Goal: Task Accomplishment & Management: Use online tool/utility

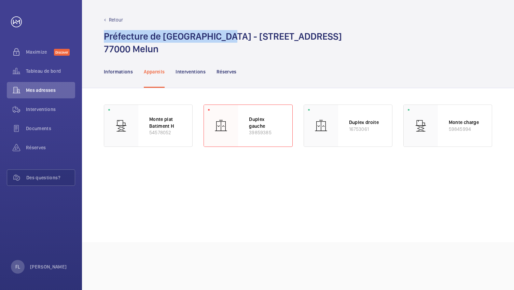
drag, startPoint x: 101, startPoint y: 38, endPoint x: 228, endPoint y: 33, distance: 126.8
click at [228, 33] on div "Retour Préfecture de [GEOGRAPHIC_DATA] - [STREET_ADDRESS]" at bounding box center [298, 27] width 432 height 55
copy h1 "Préfecture de [GEOGRAPHIC_DATA]"
click at [164, 39] on h1 "Préfecture de [GEOGRAPHIC_DATA] - [STREET_ADDRESS]" at bounding box center [223, 42] width 238 height 25
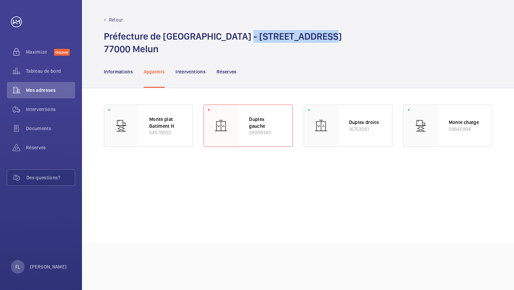
drag, startPoint x: 239, startPoint y: 37, endPoint x: 315, endPoint y: 32, distance: 76.0
click at [315, 32] on h1 "Préfecture de [GEOGRAPHIC_DATA] - [STREET_ADDRESS]" at bounding box center [223, 42] width 238 height 25
click at [132, 72] on p "Informations" at bounding box center [118, 71] width 29 height 7
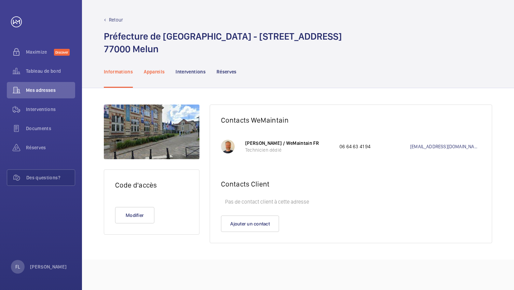
click at [156, 74] on p "Appareils" at bounding box center [154, 71] width 21 height 7
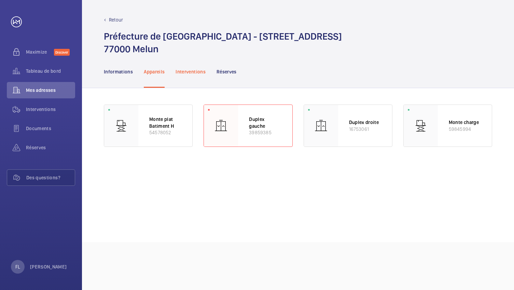
click at [189, 73] on p "Interventions" at bounding box center [191, 71] width 30 height 7
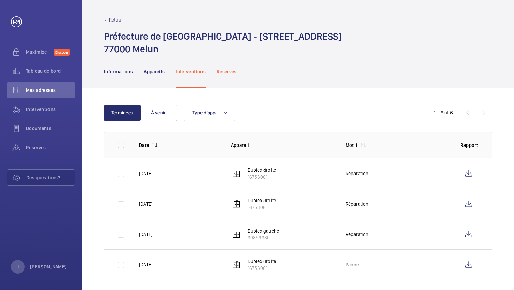
click at [220, 75] on div "Réserves" at bounding box center [227, 71] width 20 height 32
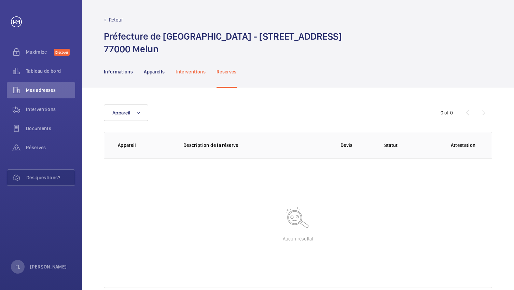
click at [184, 75] on div "Interventions" at bounding box center [191, 71] width 30 height 32
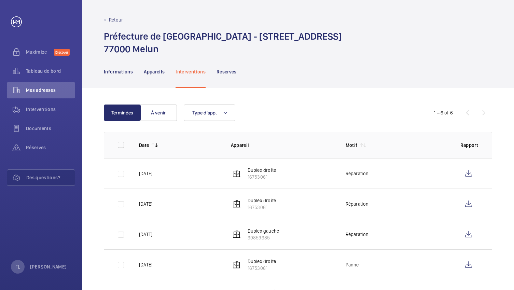
drag, startPoint x: 277, startPoint y: 178, endPoint x: 245, endPoint y: 178, distance: 32.5
click at [245, 178] on td "Duplex droite 16753061" at bounding box center [277, 173] width 115 height 30
copy p "16753061"
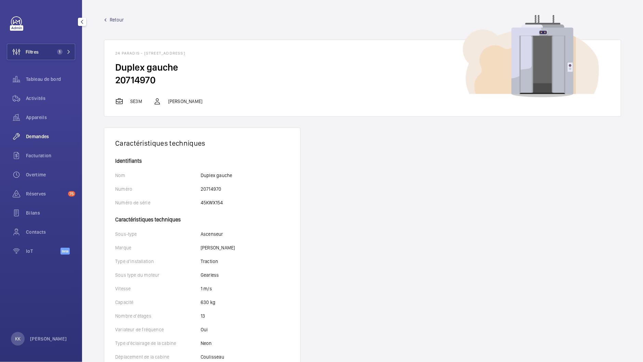
click at [40, 135] on span "Demandes" at bounding box center [50, 136] width 49 height 7
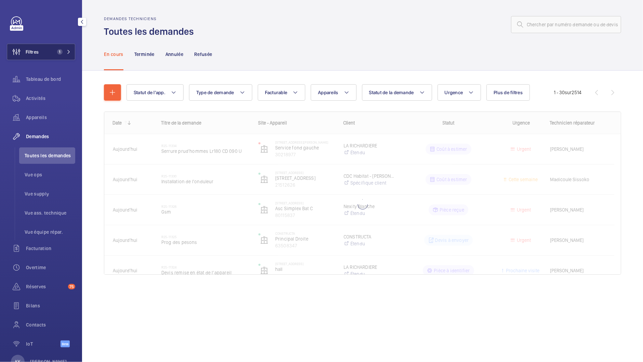
click at [59, 56] on button "Filtres 1" at bounding box center [41, 52] width 68 height 16
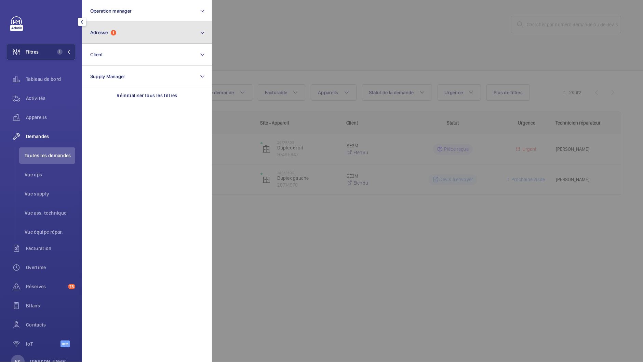
click at [108, 29] on button "Adresse 1" at bounding box center [147, 33] width 130 height 22
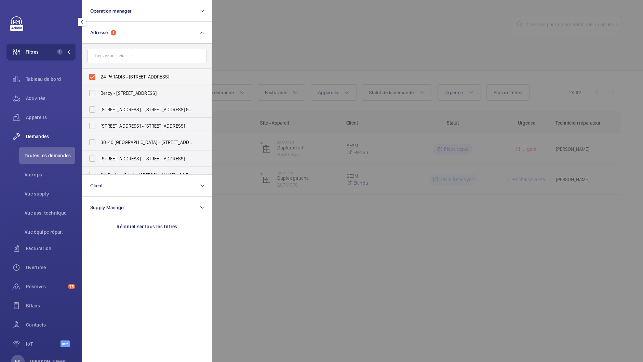
click at [95, 77] on label "24 PARADIS - 24 Rue de Paradis, PARIS 75010" at bounding box center [141, 77] width 119 height 16
click at [95, 77] on input "24 PARADIS - 24 Rue de Paradis, PARIS 75010" at bounding box center [92, 77] width 14 height 14
checkbox input "false"
click at [292, 48] on div at bounding box center [533, 181] width 643 height 362
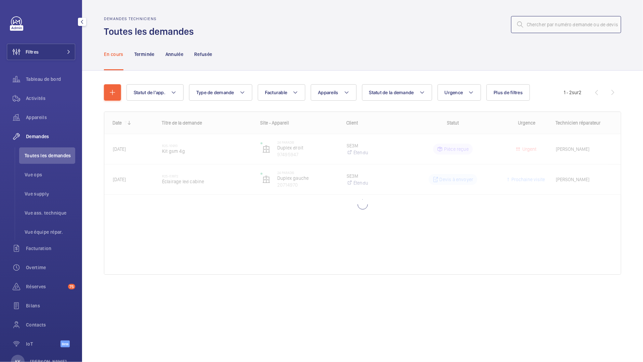
click at [551, 24] on input "text" at bounding box center [566, 24] width 110 height 17
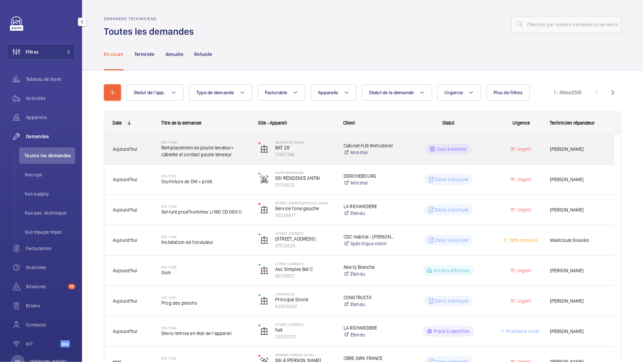
click at [199, 158] on div "R25-11346 Remplacement de poulie tendeur+ câblette et contact poulie tendeur" at bounding box center [205, 149] width 88 height 20
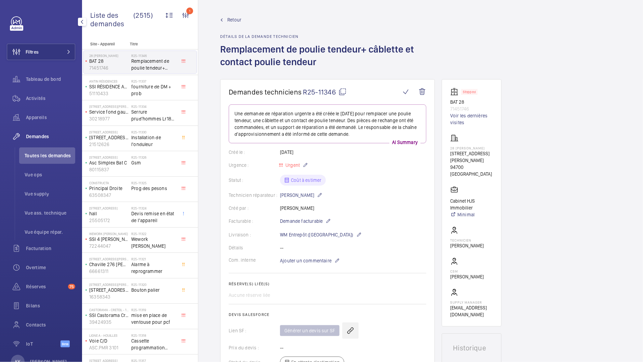
click at [349, 333] on wm-front-icon-button at bounding box center [350, 331] width 16 height 16
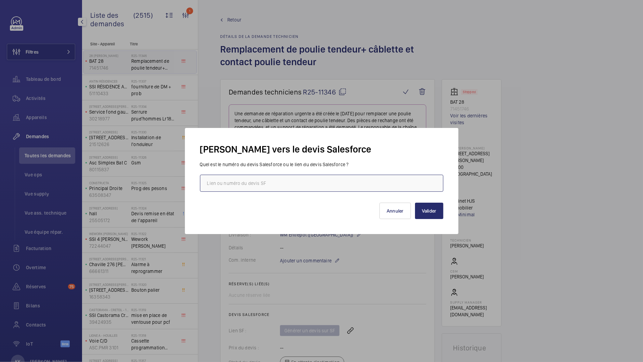
click at [275, 181] on input "text" at bounding box center [321, 183] width 243 height 17
paste input "https://wemaintain.lightning.force.com/lightning/r/Quote/0Q0SZ000005vJCj0AM/view"
type input "https://wemaintain.lightning.force.com/lightning/r/Quote/0Q0SZ000005vJCj0AM/view"
click at [435, 213] on button "Valider" at bounding box center [429, 211] width 28 height 16
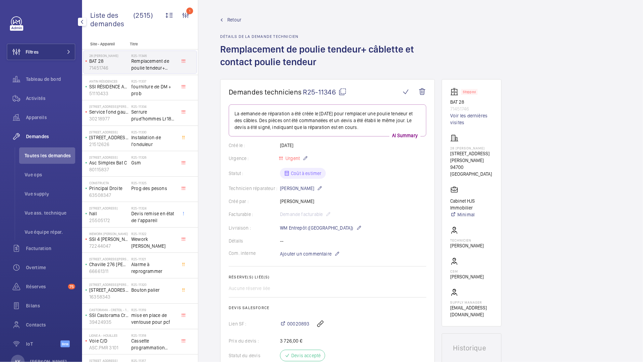
click at [344, 94] on mat-icon at bounding box center [342, 92] width 8 height 8
click at [39, 82] on span "Tableau de bord" at bounding box center [50, 79] width 49 height 7
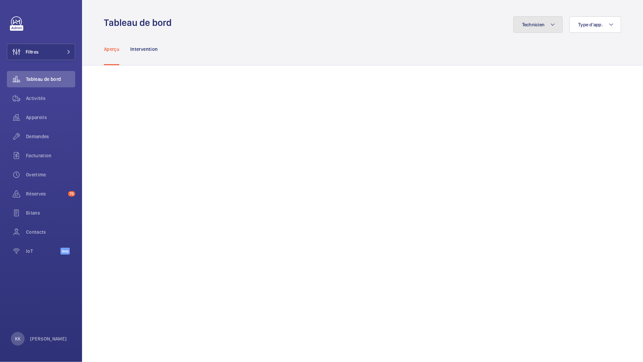
click at [549, 31] on button "Technicien" at bounding box center [538, 24] width 50 height 16
type input "sebast"
click at [476, 74] on label "[PERSON_NAME]" at bounding box center [492, 71] width 119 height 16
click at [450, 74] on input "[PERSON_NAME]" at bounding box center [443, 71] width 14 height 14
checkbox input "true"
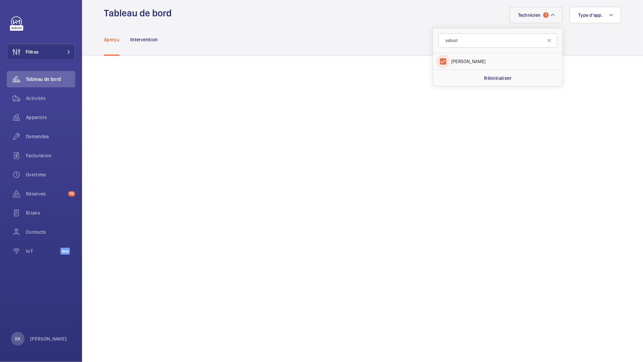
scroll to position [9, 0]
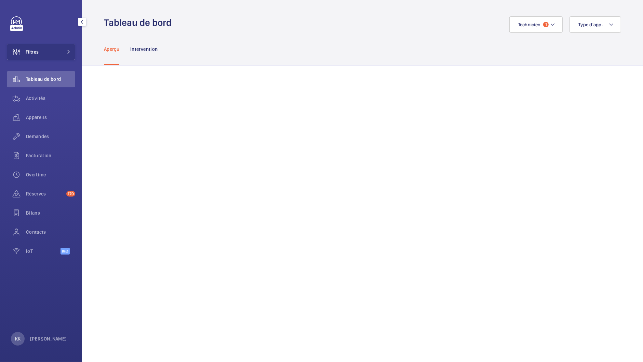
click at [30, 78] on span "Tableau de bord" at bounding box center [50, 79] width 49 height 7
click at [41, 121] on div "Appareils" at bounding box center [41, 117] width 68 height 16
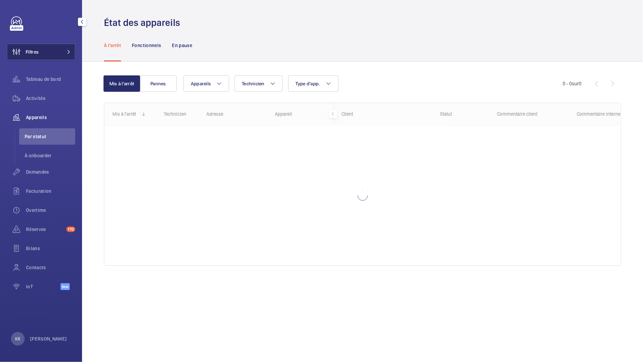
click at [47, 49] on button "Filtres" at bounding box center [41, 52] width 68 height 16
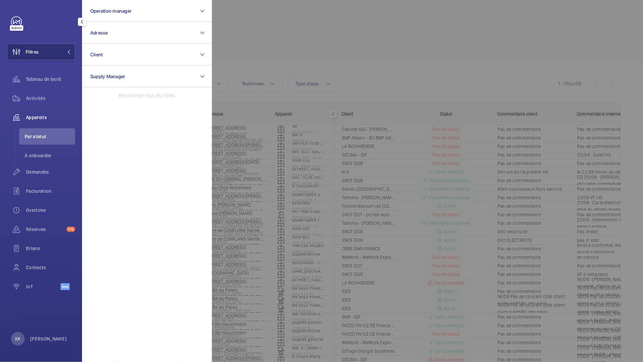
click at [58, 27] on div at bounding box center [43, 21] width 64 height 11
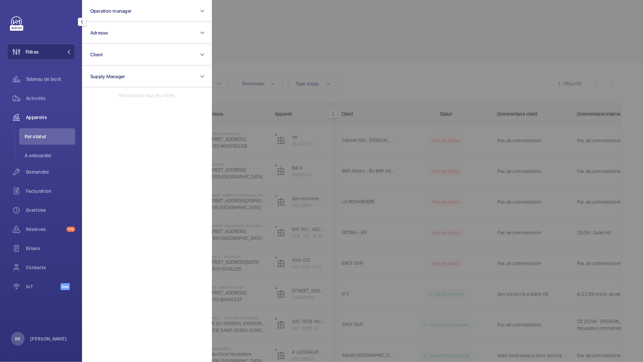
click at [82, 20] on mat-icon "button" at bounding box center [82, 21] width 8 height 5
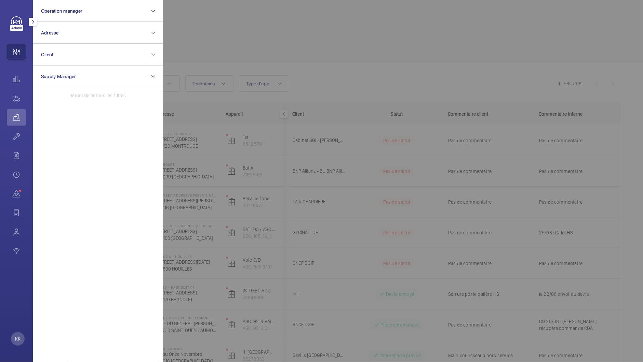
click at [31, 22] on mat-icon "button" at bounding box center [33, 21] width 8 height 5
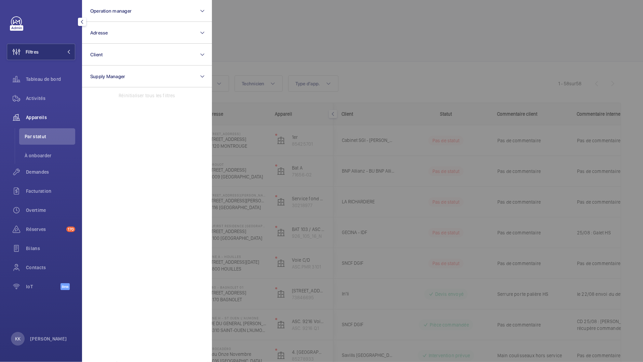
click at [274, 30] on div at bounding box center [533, 181] width 643 height 362
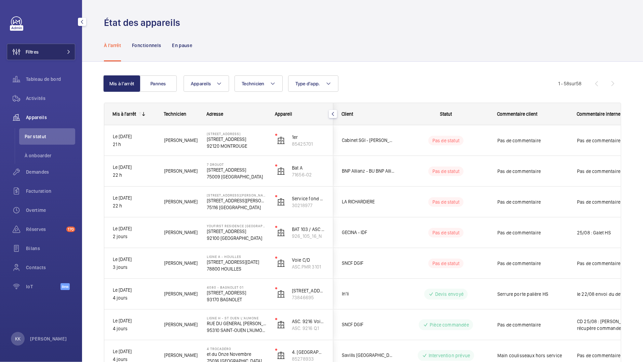
click at [54, 53] on button "Filtres" at bounding box center [41, 52] width 68 height 16
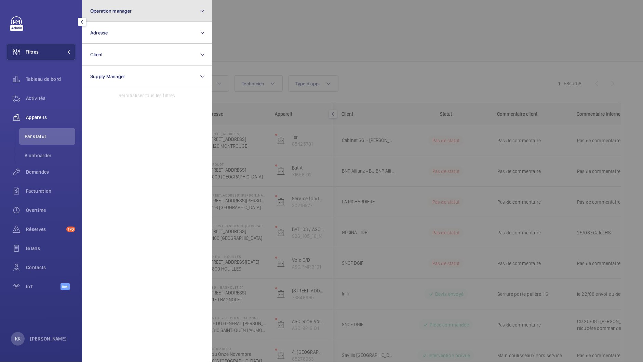
click at [134, 4] on button "Operation manager" at bounding box center [147, 11] width 130 height 22
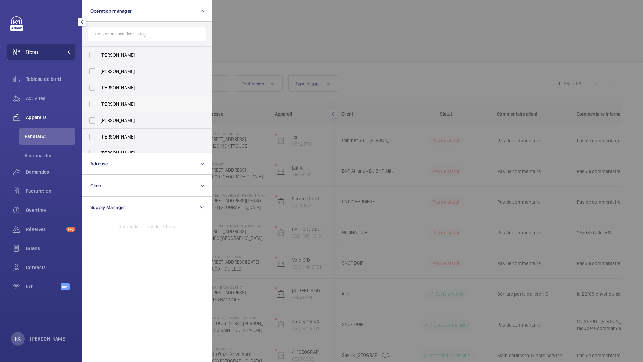
click at [108, 103] on span "[PERSON_NAME]" at bounding box center [147, 104] width 94 height 7
click at [99, 103] on input "[PERSON_NAME]" at bounding box center [92, 104] width 14 height 14
checkbox input "true"
click at [282, 45] on div at bounding box center [533, 181] width 643 height 362
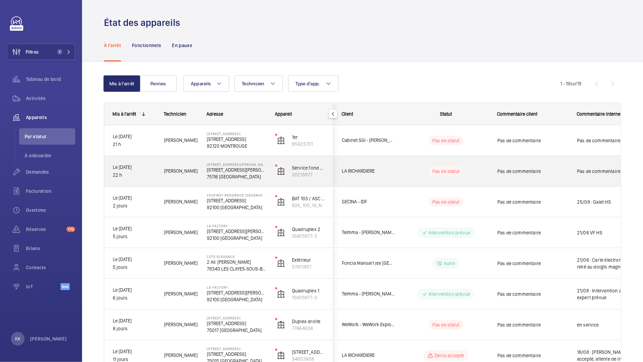
click at [216, 179] on p "75116 [GEOGRAPHIC_DATA]" at bounding box center [236, 177] width 59 height 7
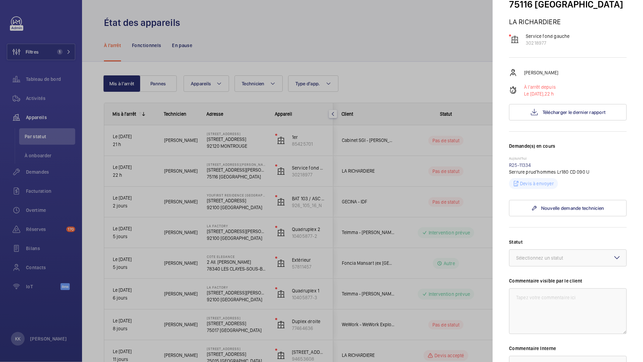
scroll to position [92, 0]
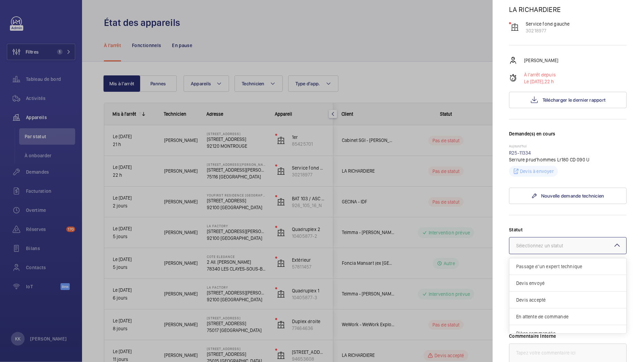
click at [534, 243] on div "Sélectionnez un statut" at bounding box center [548, 246] width 64 height 7
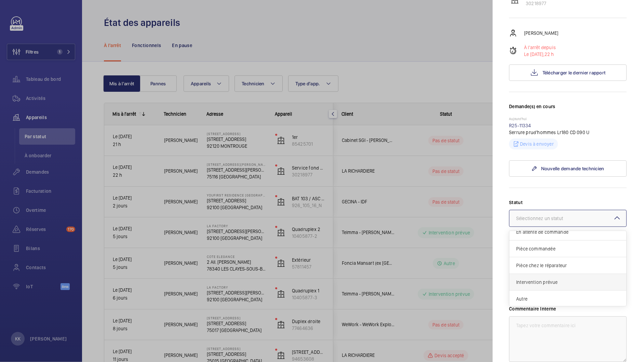
scroll to position [121, 0]
click at [534, 294] on span "Autre" at bounding box center [567, 297] width 103 height 7
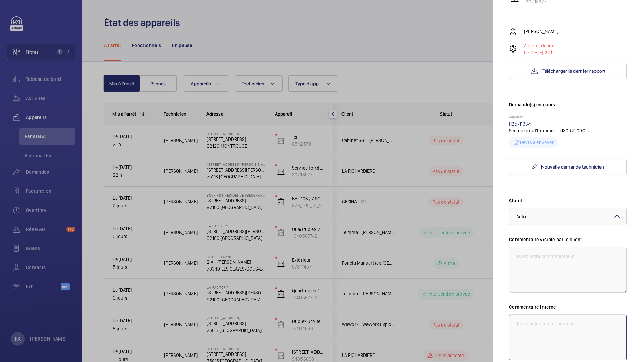
click at [534, 322] on textarea at bounding box center [568, 338] width 118 height 46
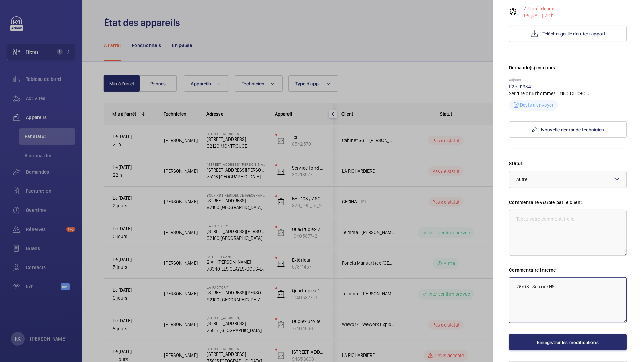
scroll to position [170, 0]
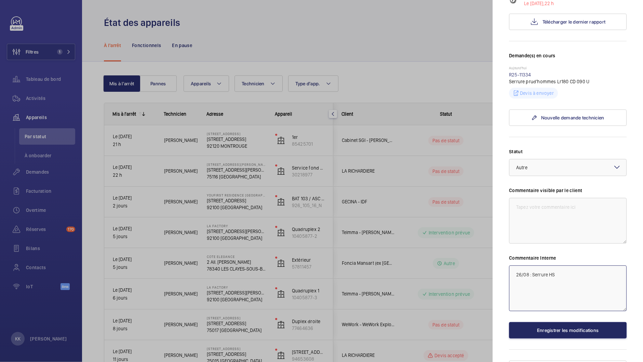
type textarea "26/08 : Serrure HS"
click at [534, 322] on button "Enregistrer les modifications" at bounding box center [568, 330] width 118 height 16
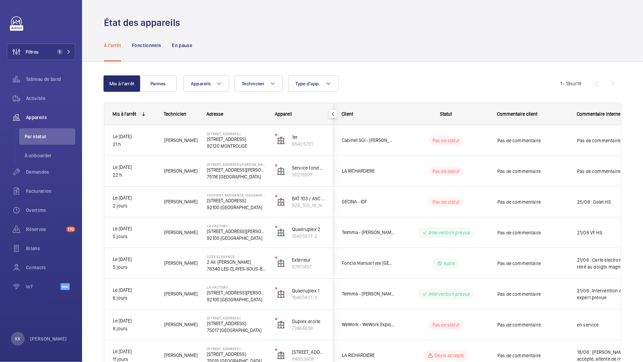
scroll to position [0, 0]
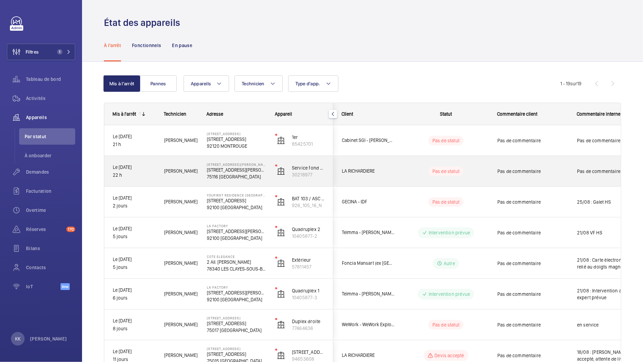
click at [232, 185] on div "[GEOGRAPHIC_DATA][PERSON_NAME][STREET_ADDRESS][PERSON_NAME]" at bounding box center [232, 171] width 68 height 31
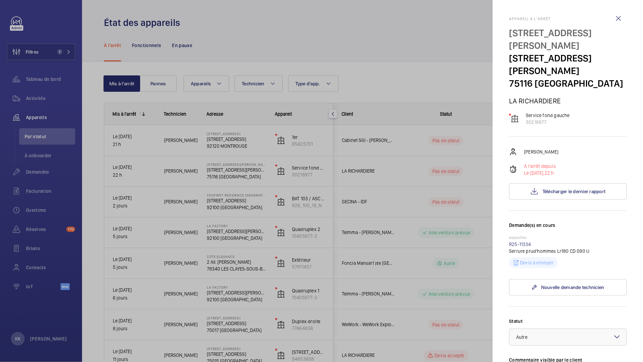
click at [524, 236] on wm-front-repair-request-minimized-display-item "[DATE] R25-11334 Serrure prud'hommes Lr180 CD 090 U Devis à envoyer" at bounding box center [568, 252] width 118 height 33
click at [524, 242] on link "R25-11334" at bounding box center [520, 244] width 22 height 5
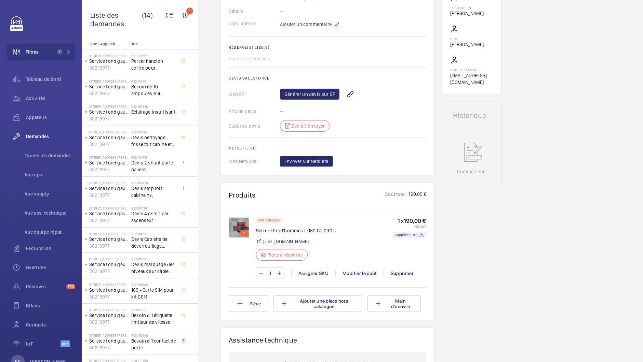
scroll to position [218, 0]
click at [302, 98] on link "Générer un devis sur SF" at bounding box center [309, 93] width 59 height 11
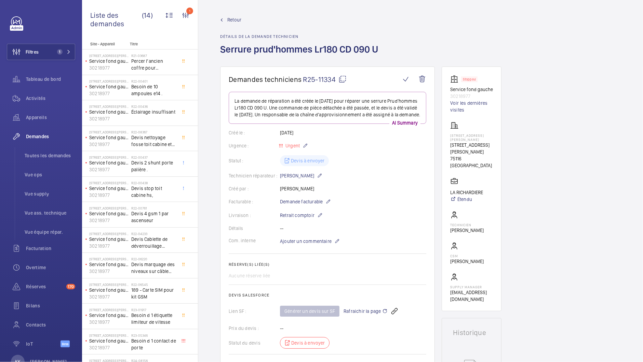
click at [372, 315] on span "Rafraichir la page" at bounding box center [365, 311] width 44 height 8
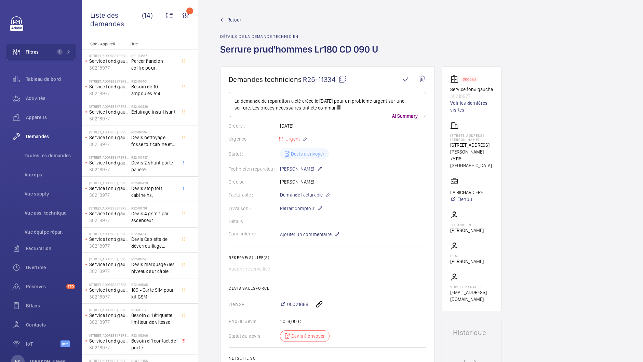
click at [230, 17] on span "Retour" at bounding box center [234, 19] width 14 height 7
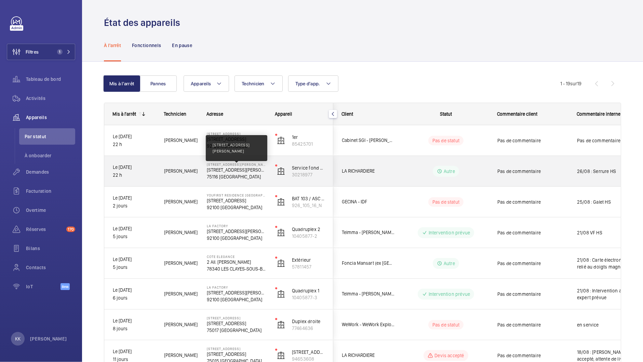
click at [211, 173] on p "[STREET_ADDRESS][PERSON_NAME]" at bounding box center [236, 170] width 59 height 7
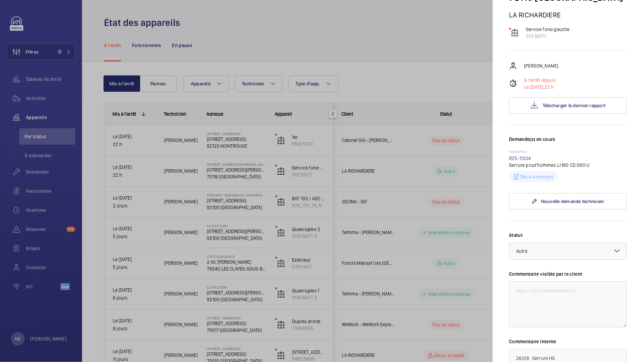
scroll to position [171, 0]
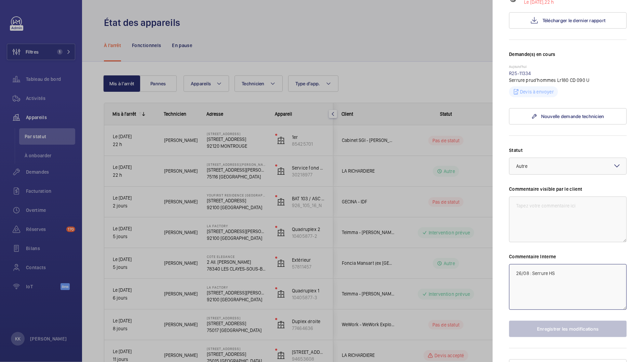
click at [518, 264] on textarea "26/08 : Serrure HS" at bounding box center [568, 287] width 118 height 46
click at [537, 264] on textarea "26/08 : Serrure HS" at bounding box center [568, 287] width 118 height 46
click at [533, 264] on textarea "26/08 : Serrure HS" at bounding box center [568, 287] width 118 height 46
click at [531, 264] on textarea "26/08 : Serrure HS" at bounding box center [568, 287] width 118 height 46
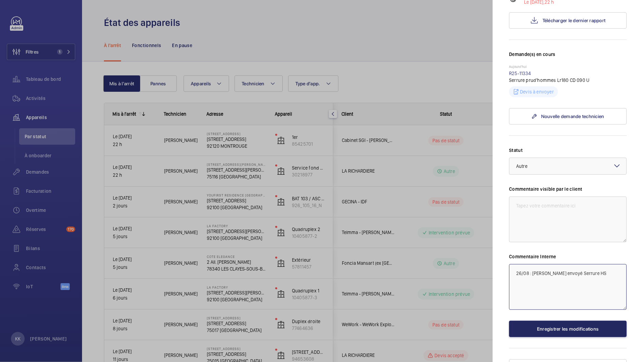
type textarea "26/08 : [PERSON_NAME] envoyé Serrure HS"
click at [584, 321] on button "Enregistrer les modifications" at bounding box center [568, 329] width 118 height 16
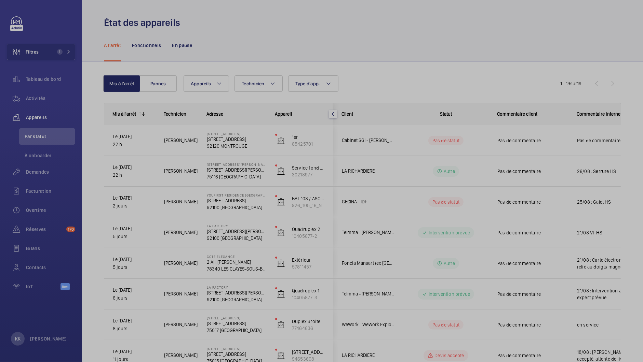
scroll to position [0, 0]
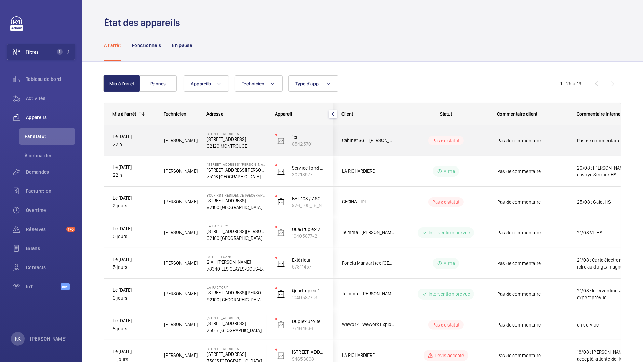
click at [215, 152] on div "[STREET_ADDRESS] [STREET_ADDRESS]" at bounding box center [232, 140] width 68 height 31
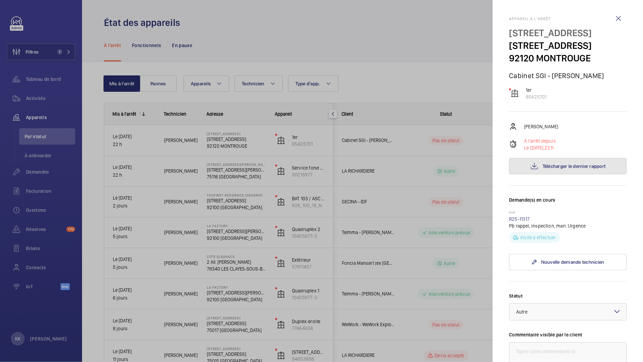
click at [530, 170] on mat-icon at bounding box center [534, 166] width 8 height 8
click at [585, 80] on p "Cabinet SGI - [PERSON_NAME]" at bounding box center [568, 75] width 118 height 9
drag, startPoint x: 505, startPoint y: 46, endPoint x: 604, endPoint y: 44, distance: 99.1
click at [604, 44] on mat-sidenav "Appareil à l'arrêt [STREET_ADDRESS][GEOGRAPHIC_DATA][STREET_ADDRESS] Cabinet SG…" at bounding box center [567, 181] width 150 height 362
copy p "[STREET_ADDRESS]"
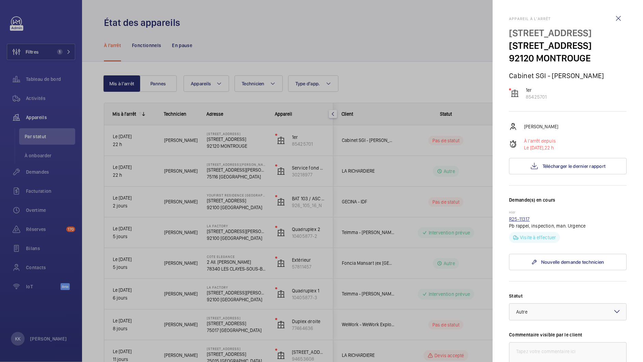
click at [514, 222] on link "R25-11317" at bounding box center [519, 219] width 21 height 5
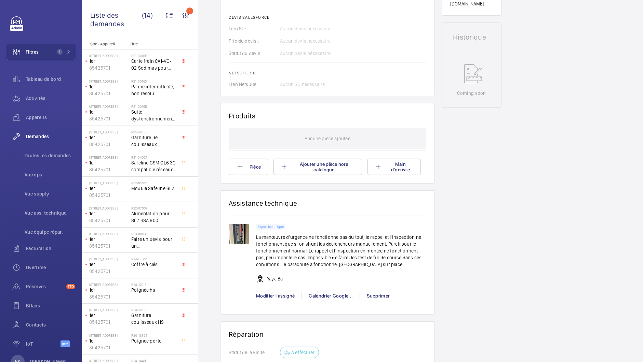
scroll to position [424, 0]
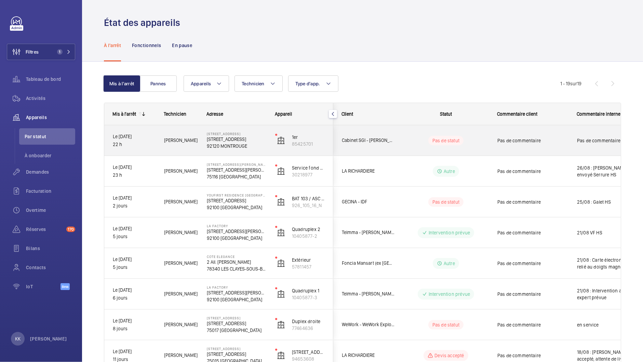
click at [210, 149] on p "92120 MONTROUGE" at bounding box center [236, 146] width 59 height 7
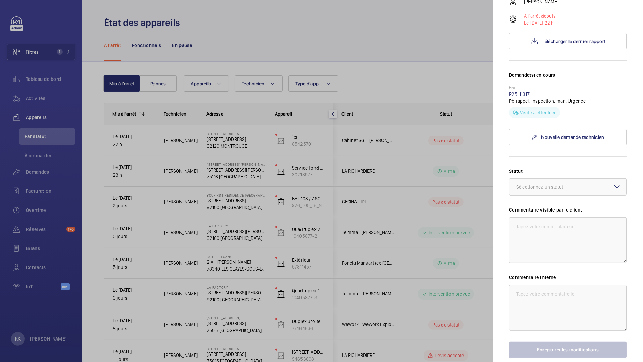
scroll to position [171, 0]
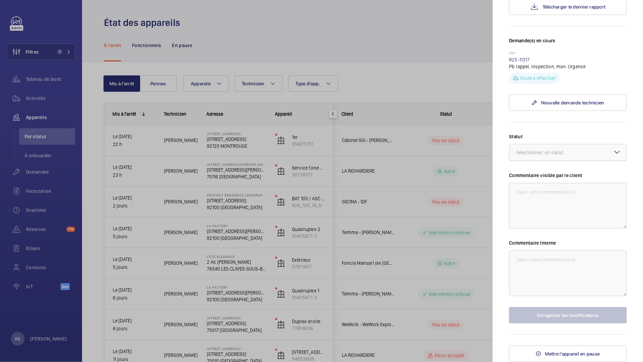
click at [539, 155] on div "Sélectionnez un statut" at bounding box center [548, 152] width 64 height 7
click at [536, 231] on span "Autre" at bounding box center [567, 233] width 103 height 7
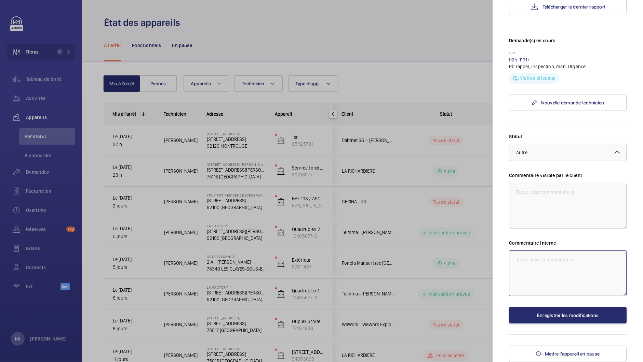
click at [536, 255] on textarea at bounding box center [568, 274] width 118 height 46
type textarea "26/08 : Attente expert technique : inspection et rappel et manoeuvre de secours…"
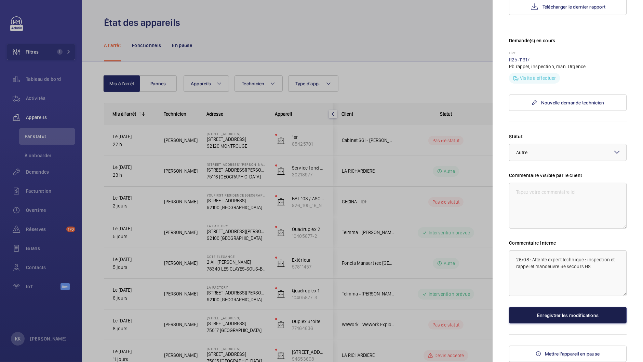
click at [581, 319] on button "Enregistrer les modifications" at bounding box center [568, 315] width 118 height 16
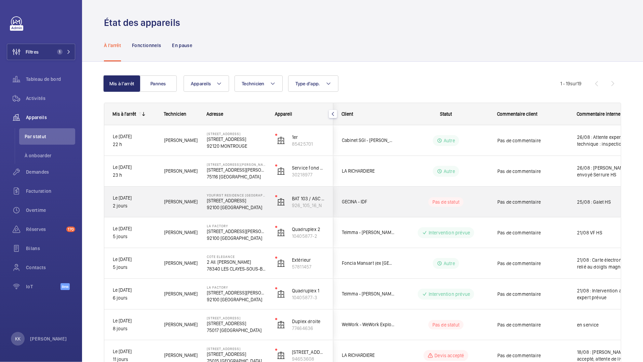
click at [226, 203] on p "[STREET_ADDRESS]" at bounding box center [236, 200] width 59 height 7
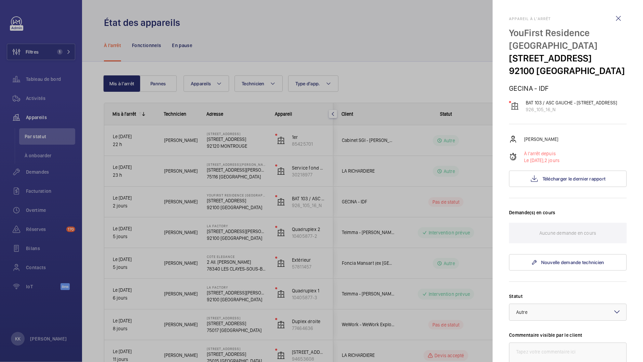
click at [221, 228] on div at bounding box center [321, 181] width 643 height 362
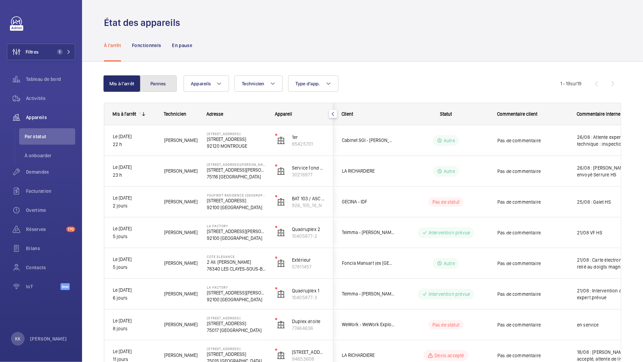
click at [149, 76] on button "Pannes" at bounding box center [158, 83] width 37 height 16
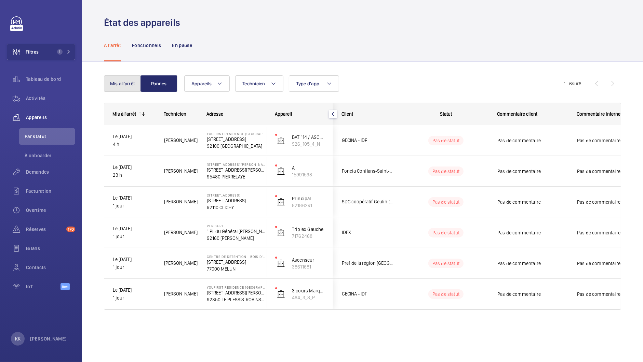
click at [124, 80] on button "Mis à l'arrêt" at bounding box center [122, 83] width 37 height 16
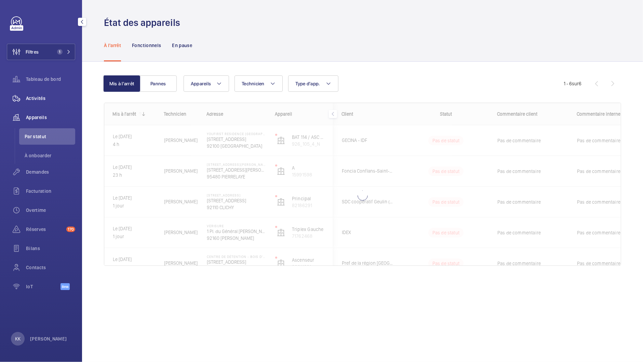
click at [27, 100] on span "Activités" at bounding box center [50, 98] width 49 height 7
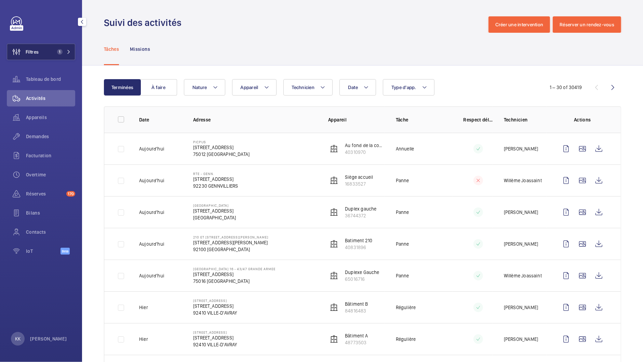
click at [33, 50] on span "Filtres" at bounding box center [32, 52] width 13 height 7
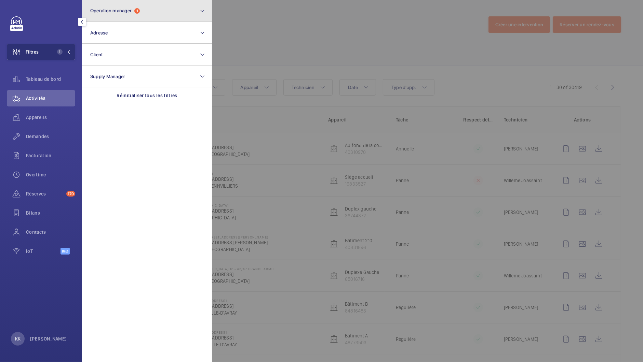
click at [132, 11] on span "Operation manager" at bounding box center [110, 10] width 41 height 5
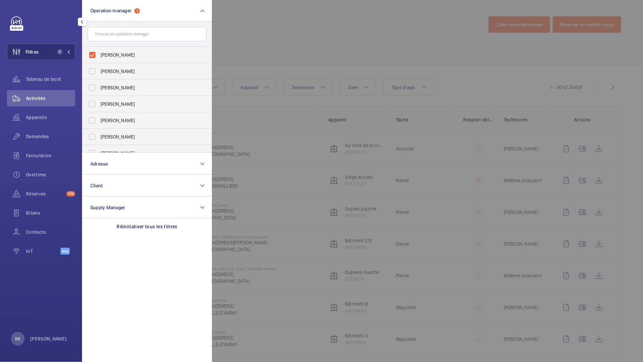
click at [291, 34] on div at bounding box center [533, 181] width 643 height 362
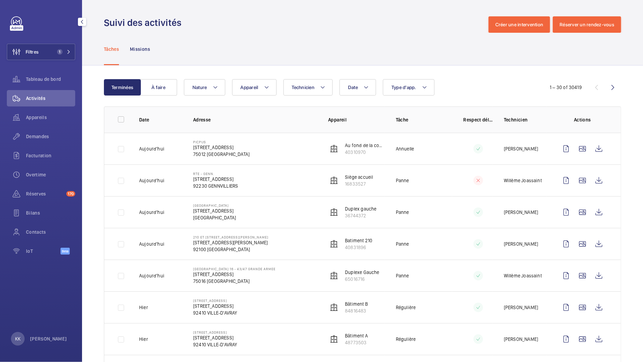
click at [288, 36] on div "Tâches Missions" at bounding box center [362, 49] width 517 height 32
click at [30, 115] on span "Appareils" at bounding box center [50, 117] width 49 height 7
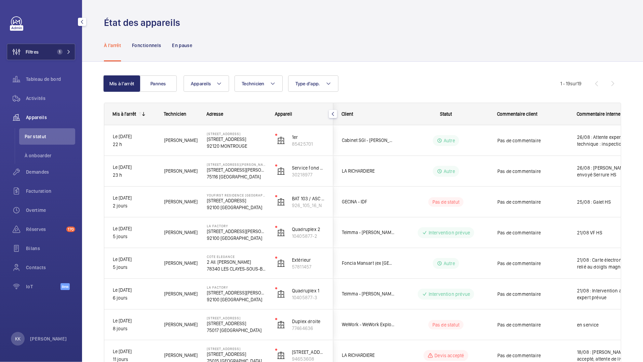
click at [48, 56] on button "Filtres 1" at bounding box center [41, 52] width 68 height 16
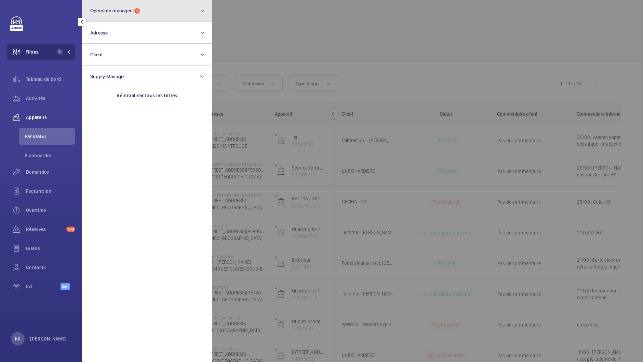
click at [121, 18] on button "Operation manager 1" at bounding box center [147, 11] width 130 height 22
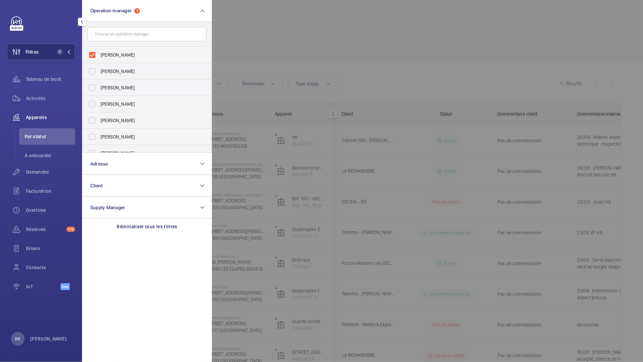
click at [351, 27] on div at bounding box center [533, 181] width 643 height 362
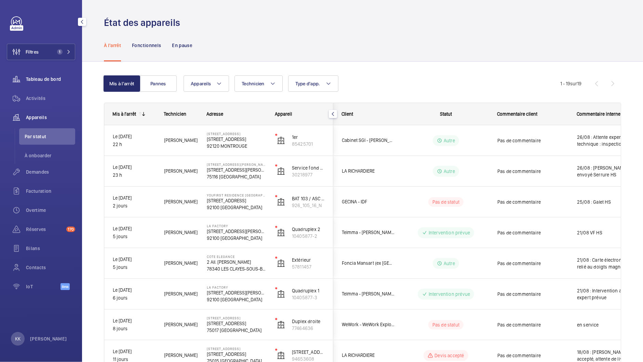
click at [36, 82] on div "Tableau de bord" at bounding box center [41, 79] width 68 height 16
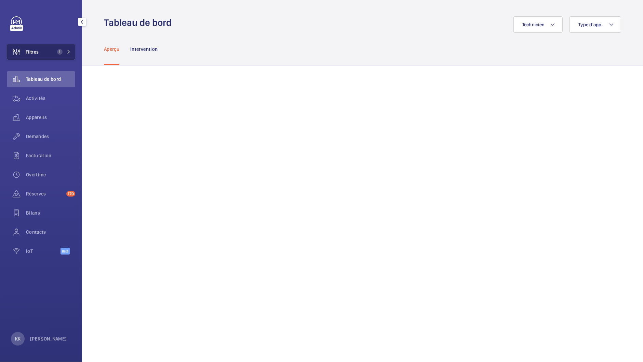
click at [52, 54] on button "Filtres 1" at bounding box center [41, 52] width 68 height 16
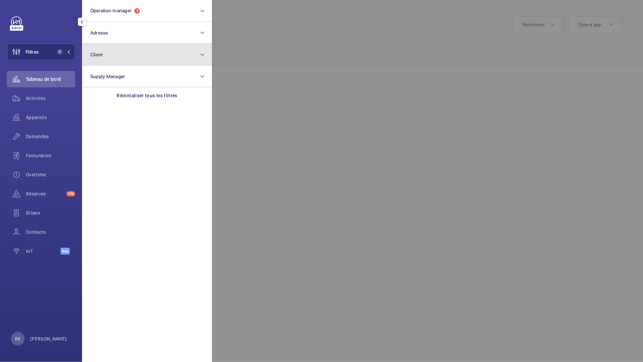
click at [103, 52] on button "Client" at bounding box center [147, 55] width 130 height 22
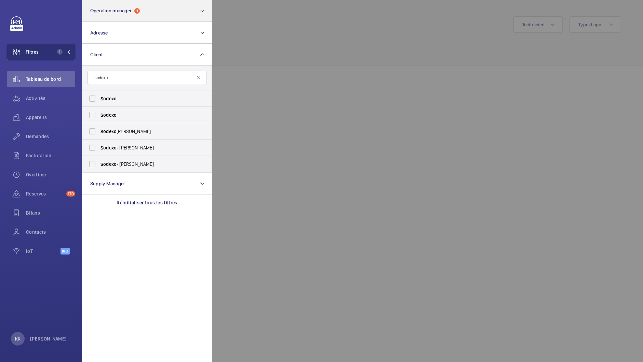
type input "sodexo"
click at [199, 80] on div "sodexo" at bounding box center [146, 78] width 119 height 14
click at [199, 79] on mat-icon at bounding box center [198, 77] width 5 height 5
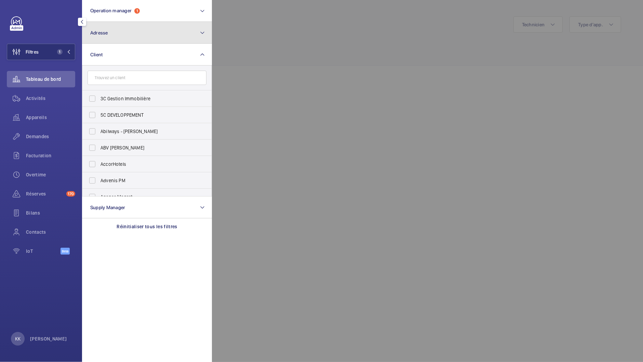
click at [143, 40] on button "Adresse" at bounding box center [147, 33] width 130 height 22
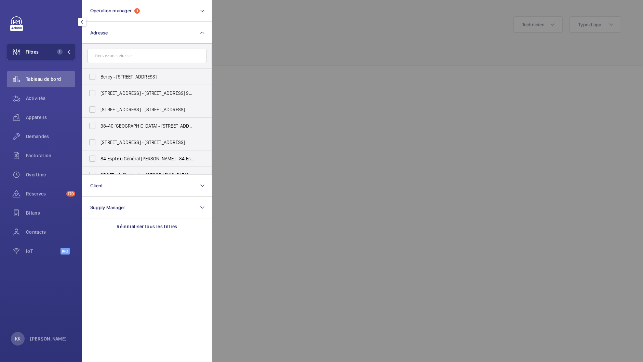
click at [140, 53] on input "text" at bounding box center [146, 56] width 119 height 14
type input "7 route de"
click at [93, 79] on label "[PERSON_NAME] A - 7 route de [GEOGRAPHIC_DATA] ([GEOGRAPHIC_DATA]), 91620 NOZAY…" at bounding box center [141, 77] width 119 height 16
click at [93, 79] on input "[PERSON_NAME] A - 7 route de [GEOGRAPHIC_DATA] ([GEOGRAPHIC_DATA]), 91620 NOZAY…" at bounding box center [92, 77] width 14 height 14
checkbox input "true"
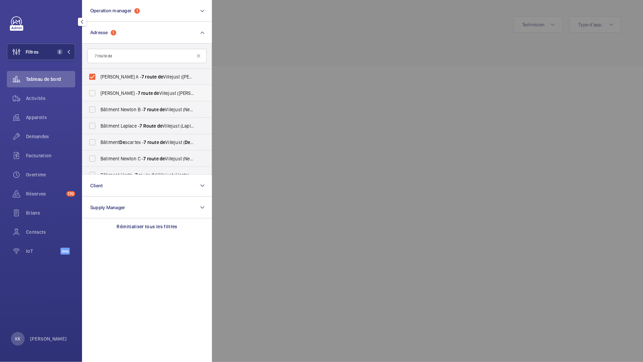
click at [91, 88] on label "[PERSON_NAME] - [STREET_ADDRESS] ([GEOGRAPHIC_DATA]), 91620 NOZAY, NOZAY 91620" at bounding box center [141, 93] width 119 height 16
click at [91, 88] on input "[PERSON_NAME] - [STREET_ADDRESS] ([GEOGRAPHIC_DATA]), 91620 NOZAY, NOZAY 91620" at bounding box center [92, 93] width 14 height 14
checkbox input "true"
click at [90, 111] on label "Bâtiment Newton B - 7 route de [GEOGRAPHIC_DATA] ([GEOGRAPHIC_DATA]), 91620 [GE…" at bounding box center [141, 109] width 119 height 16
click at [90, 111] on input "Bâtiment Newton B - 7 route de [GEOGRAPHIC_DATA] ([GEOGRAPHIC_DATA]), 91620 [GE…" at bounding box center [92, 110] width 14 height 14
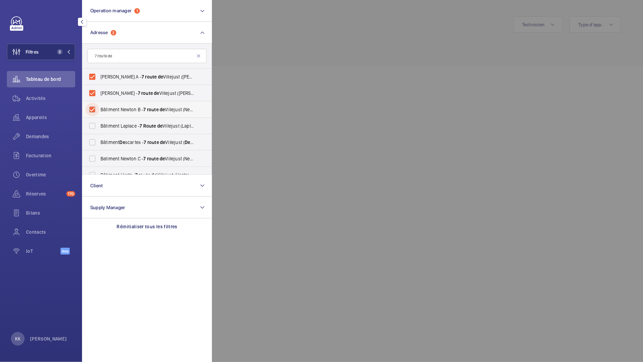
checkbox input "true"
click at [89, 128] on label "Bâtiment Laplace - 7 Route de [GEOGRAPHIC_DATA] (Laplace), 91620 NOZAY, NOZAY 9…" at bounding box center [141, 126] width 119 height 16
click at [89, 128] on input "Bâtiment Laplace - 7 Route de [GEOGRAPHIC_DATA] (Laplace), 91620 NOZAY, NOZAY 9…" at bounding box center [92, 126] width 14 height 14
checkbox input "true"
click at [93, 140] on label "Bâtiment De scartes - 7 route de [GEOGRAPHIC_DATA] ( De scartes), 91620 NOZAY, …" at bounding box center [141, 142] width 119 height 16
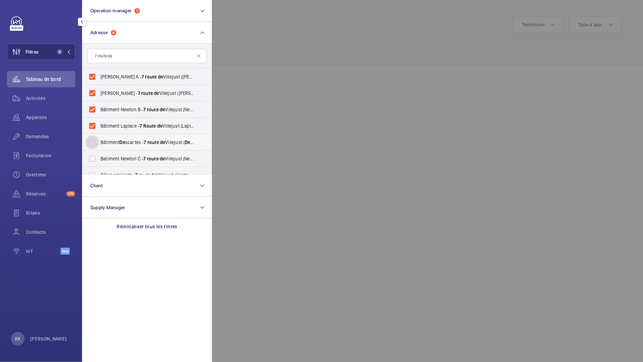
click at [93, 140] on input "Bâtiment De scartes - 7 route de [GEOGRAPHIC_DATA] ( De scartes), 91620 NOZAY, …" at bounding box center [92, 143] width 14 height 14
checkbox input "true"
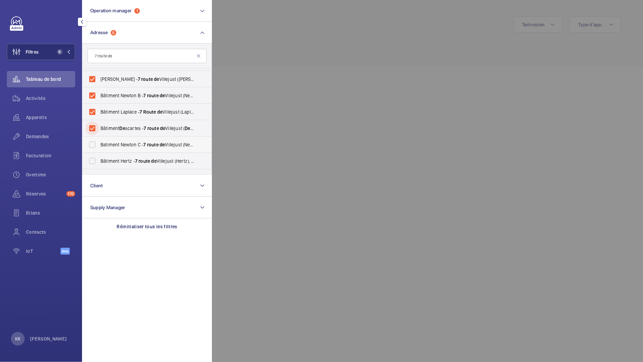
scroll to position [16, 0]
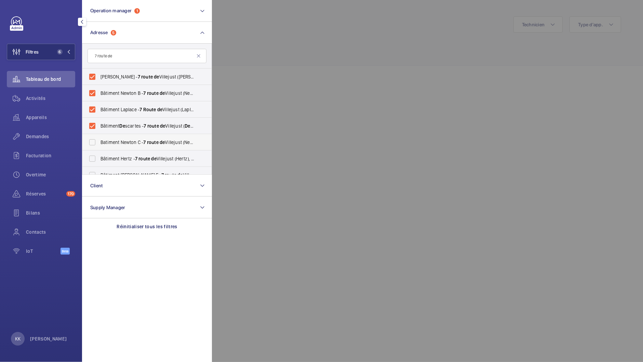
click at [94, 141] on label "Batiment Newton C - 7 route de [GEOGRAPHIC_DATA] ([GEOGRAPHIC_DATA]), 91620 NOZ…" at bounding box center [141, 142] width 119 height 16
click at [94, 141] on input "Batiment Newton C - 7 route de [GEOGRAPHIC_DATA] ([GEOGRAPHIC_DATA]), 91620 NOZ…" at bounding box center [92, 143] width 14 height 14
checkbox input "true"
click at [94, 153] on label "Bâtiment Hertz - [STREET_ADDRESS], NOZAY 91620" at bounding box center [141, 159] width 119 height 16
click at [94, 153] on input "Bâtiment Hertz - [STREET_ADDRESS], NOZAY 91620" at bounding box center [92, 159] width 14 height 14
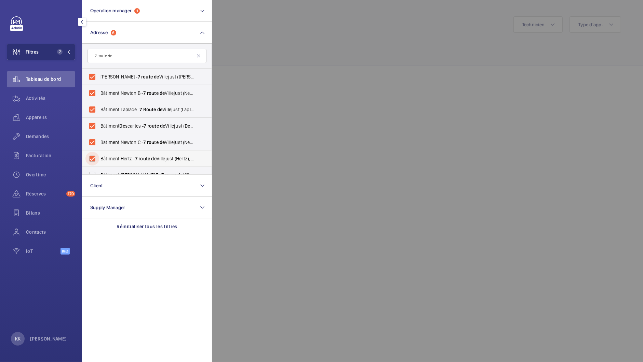
checkbox input "true"
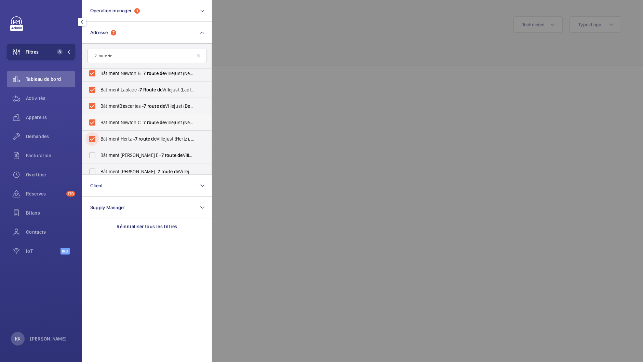
scroll to position [51, 0]
click at [95, 134] on label "Bâtiment Newton E - 7 route de [GEOGRAPHIC_DATA] ([GEOGRAPHIC_DATA] E), 91620 N…" at bounding box center [141, 140] width 119 height 16
click at [95, 134] on input "Bâtiment Newton E - 7 route de [GEOGRAPHIC_DATA] ([GEOGRAPHIC_DATA] E), 91620 N…" at bounding box center [92, 141] width 14 height 14
checkbox input "true"
click at [93, 151] on label "Bâtiment [PERSON_NAME] - [STREET_ADDRESS]" at bounding box center [141, 157] width 119 height 16
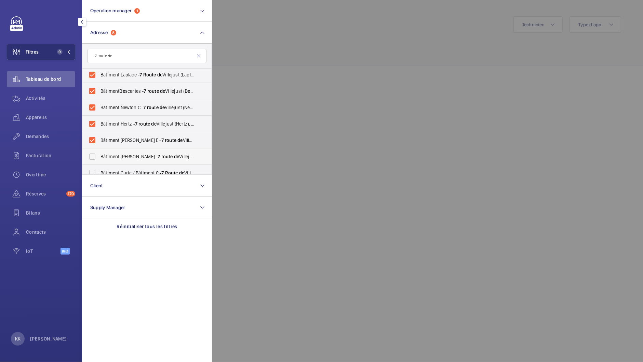
click at [93, 151] on input "Bâtiment [PERSON_NAME] - [STREET_ADDRESS]" at bounding box center [92, 157] width 14 height 14
checkbox input "true"
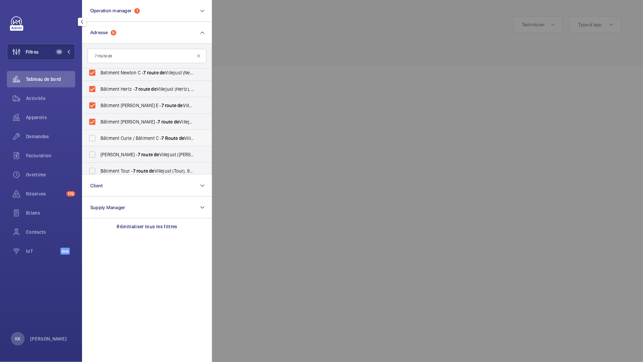
click at [95, 140] on label "Bâtiment Curie / Bâtiment C - 7 Route de Villejust (Curie), 91620 NOZAY, NOZAY …" at bounding box center [141, 138] width 119 height 16
click at [95, 140] on input "Bâtiment Curie / Bâtiment C - 7 Route de Villejust (Curie), 91620 NOZAY, NOZAY …" at bounding box center [92, 139] width 14 height 14
checkbox input "true"
click at [94, 151] on label "Batiment [PERSON_NAME] - [STREET_ADDRESS]" at bounding box center [141, 155] width 119 height 16
click at [94, 151] on input "Batiment [PERSON_NAME] - [STREET_ADDRESS]" at bounding box center [92, 155] width 14 height 14
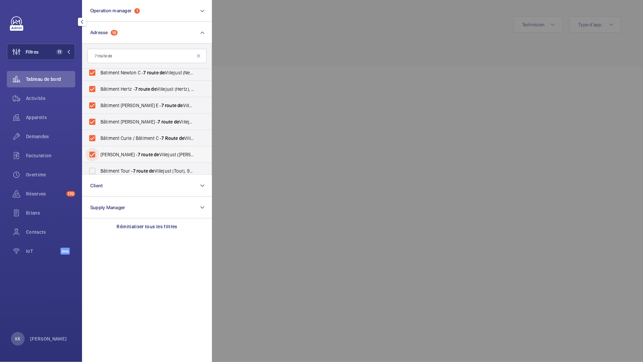
checkbox input "true"
click at [95, 163] on label "Bâtiment Tour - 7 route de [GEOGRAPHIC_DATA] (Tour), 91620 [GEOGRAPHIC_DATA], N…" at bounding box center [141, 171] width 119 height 16
click at [95, 164] on input "Bâtiment Tour - 7 route de [GEOGRAPHIC_DATA] (Tour), 91620 [GEOGRAPHIC_DATA], N…" at bounding box center [92, 171] width 14 height 14
checkbox input "true"
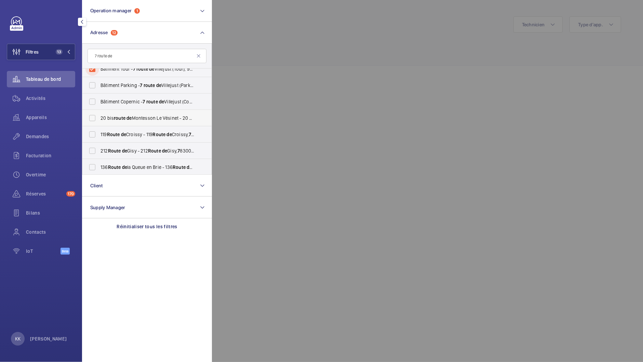
scroll to position [188, 0]
click at [91, 84] on label "[GEOGRAPHIC_DATA] - [STREET_ADDRESS] (Parking), [GEOGRAPHIC_DATA], NOZAY 91620" at bounding box center [141, 86] width 119 height 16
click at [91, 84] on input "[GEOGRAPHIC_DATA] - [STREET_ADDRESS] (Parking), [GEOGRAPHIC_DATA], NOZAY 91620" at bounding box center [92, 86] width 14 height 14
checkbox input "true"
click at [91, 100] on label "Bâtiment Copernic - 7 route de [GEOGRAPHIC_DATA] ([GEOGRAPHIC_DATA]), 91620 NOZ…" at bounding box center [141, 102] width 119 height 16
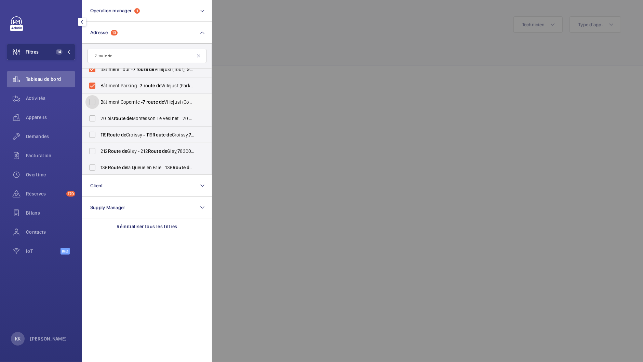
click at [91, 100] on input "Bâtiment Copernic - 7 route de [GEOGRAPHIC_DATA] ([GEOGRAPHIC_DATA]), 91620 NOZ…" at bounding box center [92, 102] width 14 height 14
checkbox input "true"
click at [271, 84] on div at bounding box center [533, 181] width 643 height 362
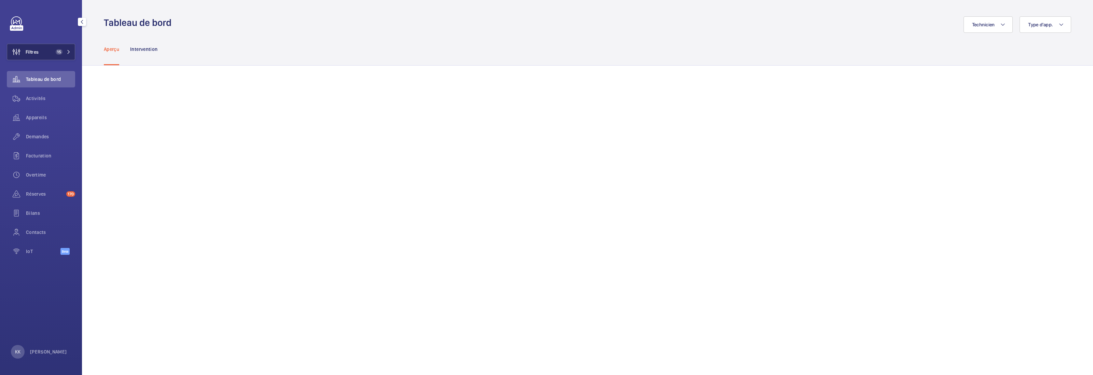
click at [38, 56] on span "Filtres" at bounding box center [22, 52] width 31 height 16
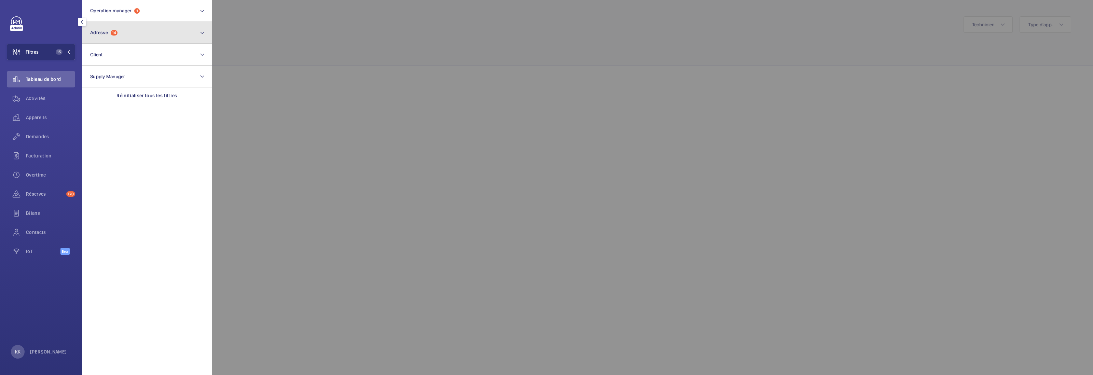
click at [106, 37] on button "Adresse 14" at bounding box center [147, 33] width 130 height 22
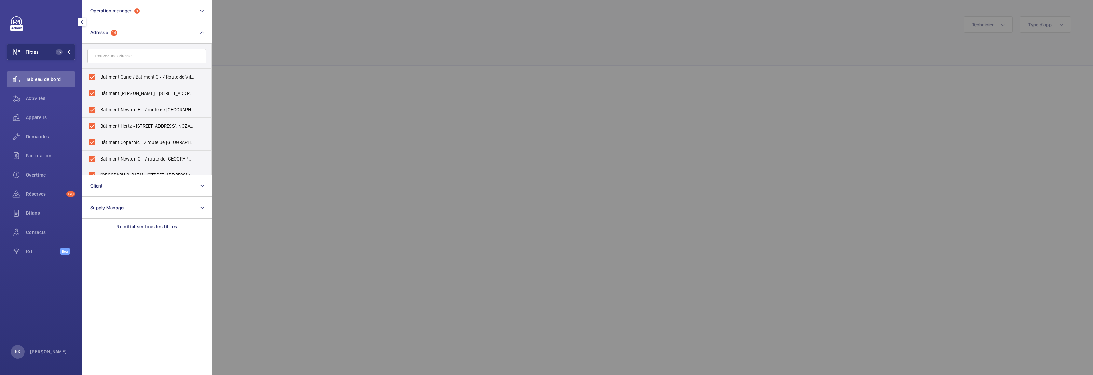
click at [275, 36] on div at bounding box center [758, 187] width 1093 height 375
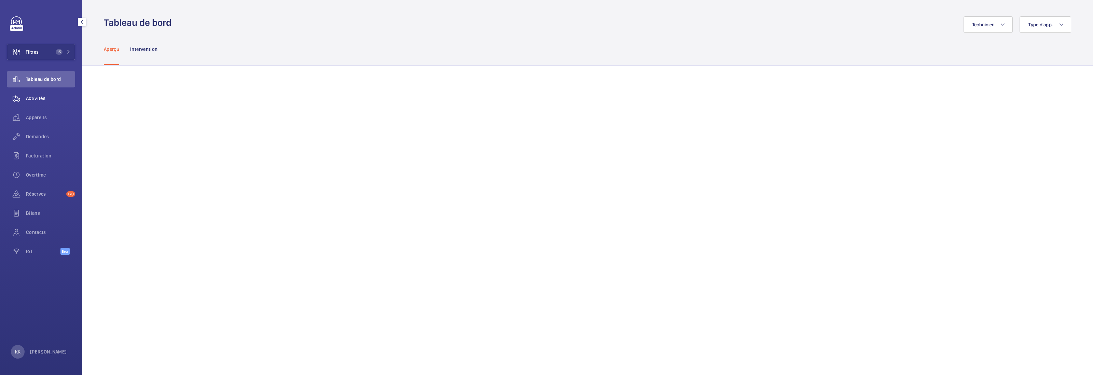
click at [36, 103] on div "Activités" at bounding box center [41, 98] width 68 height 16
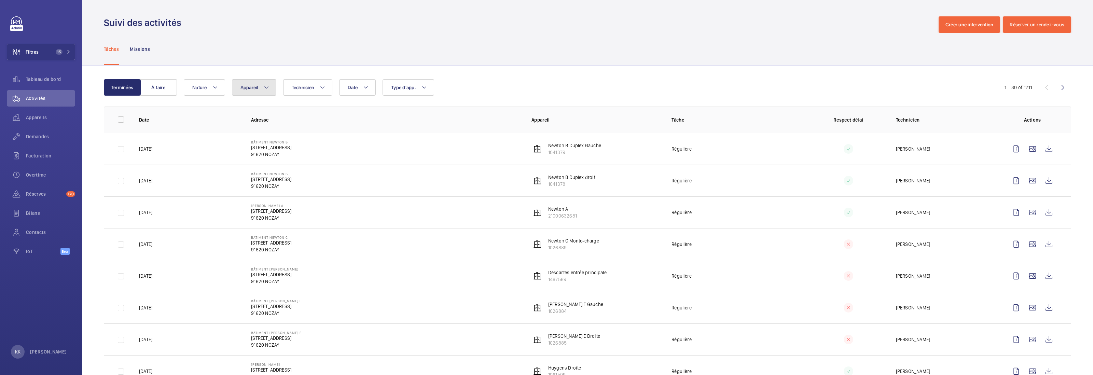
click at [262, 95] on button "Appareil" at bounding box center [254, 87] width 44 height 16
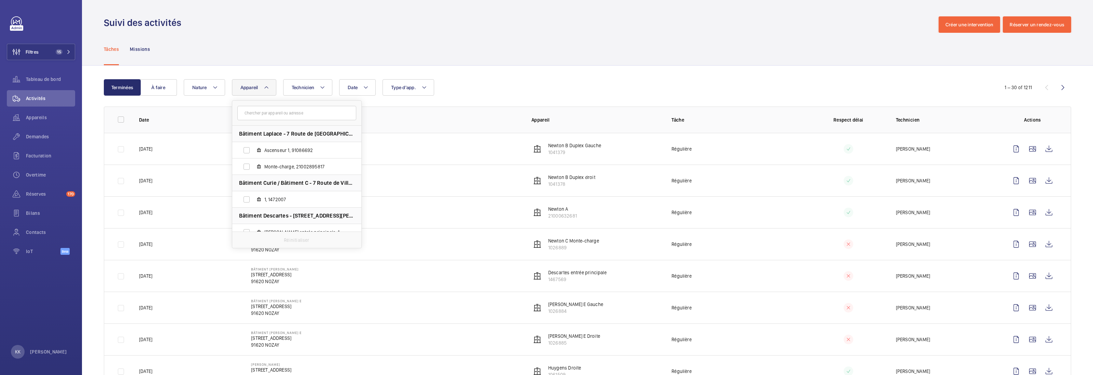
click at [281, 113] on input "text" at bounding box center [296, 113] width 119 height 14
type input "1026884"
click at [295, 158] on label "[PERSON_NAME] E Gauche, 1026884" at bounding box center [291, 150] width 118 height 16
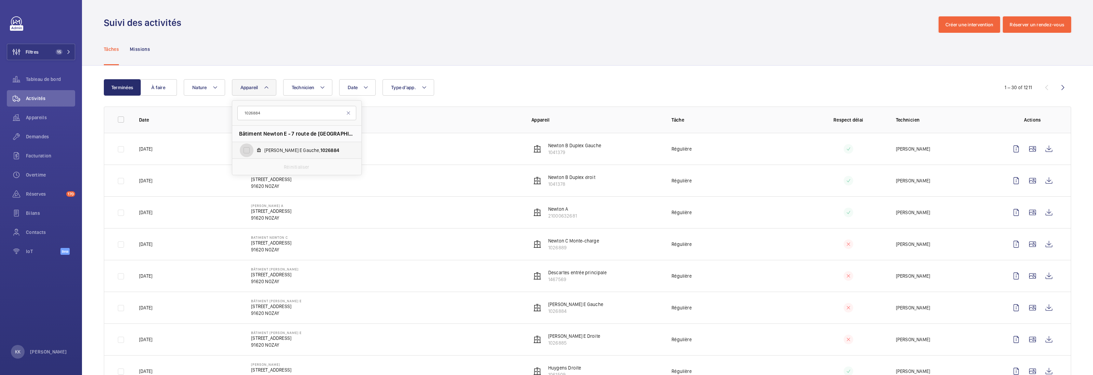
click at [253, 157] on input "[PERSON_NAME] E Gauche, 1026884" at bounding box center [247, 150] width 14 height 14
checkbox input "true"
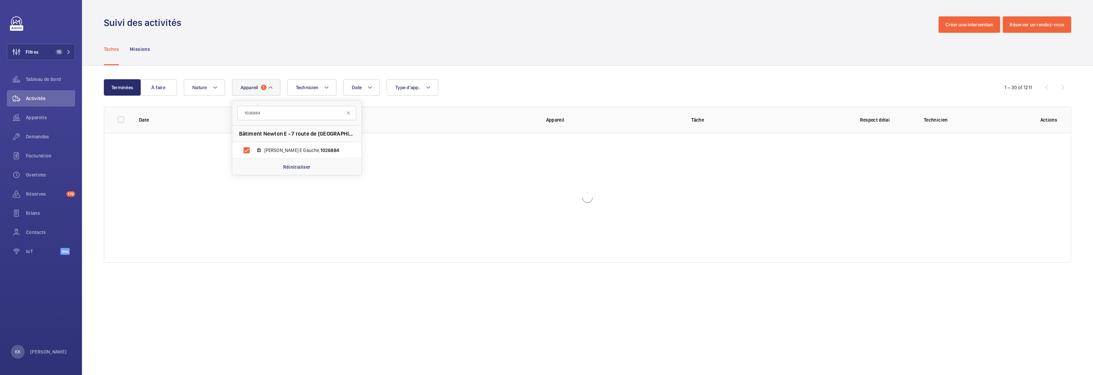
click at [565, 66] on div "Terminées À faire Date Technicien Appareil 1 1026884 Bâtiment Newton E - 7 rout…" at bounding box center [587, 172] width 1011 height 213
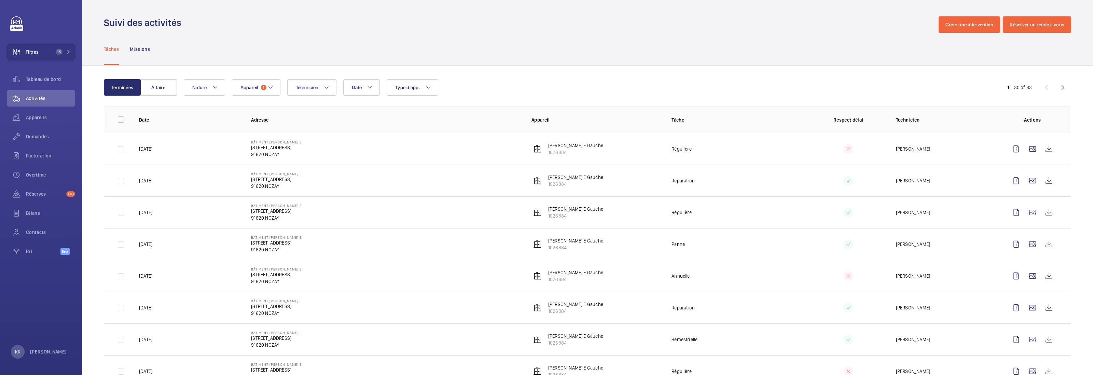
click at [467, 151] on td "Bâtiment Newton E [STREET_ADDRESS] 91620 NOZAY" at bounding box center [380, 149] width 280 height 32
click at [554, 146] on p "[PERSON_NAME] E Gauche" at bounding box center [575, 145] width 55 height 7
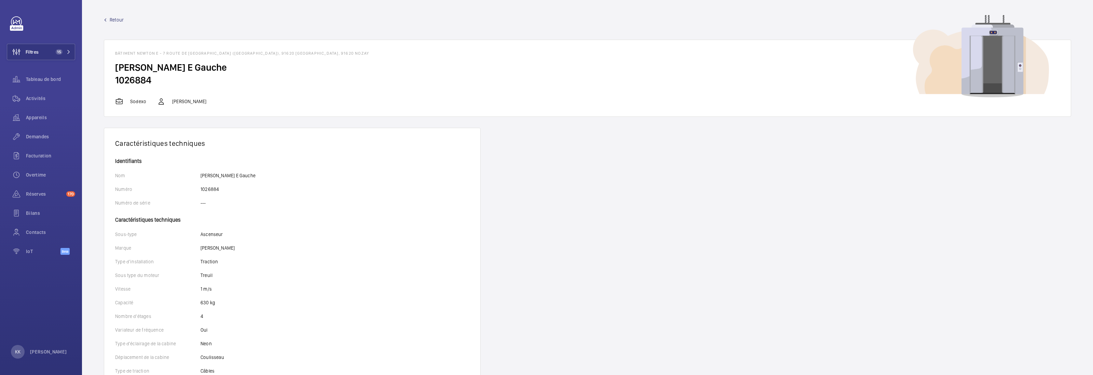
click at [141, 81] on h2 "1026884" at bounding box center [587, 80] width 945 height 13
click at [142, 81] on h2 "1026884" at bounding box center [587, 80] width 945 height 13
copy h2
click at [260, 83] on h2 "1026884" at bounding box center [587, 80] width 945 height 13
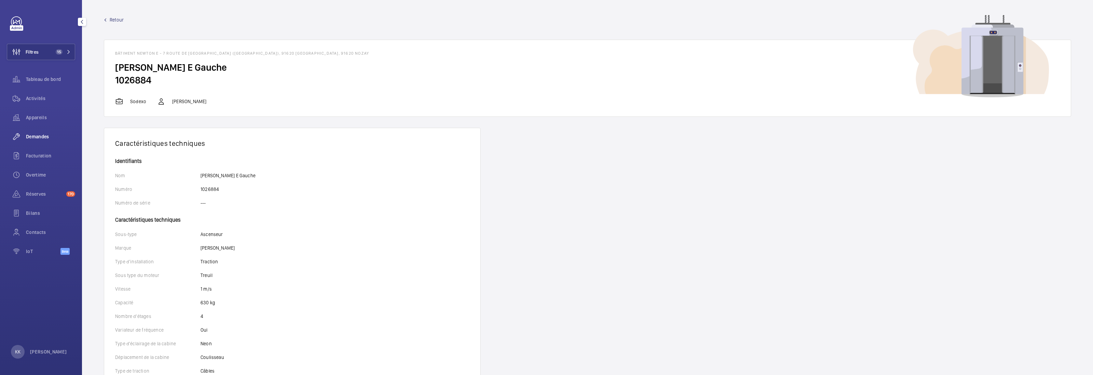
click at [41, 137] on span "Demandes" at bounding box center [50, 136] width 49 height 7
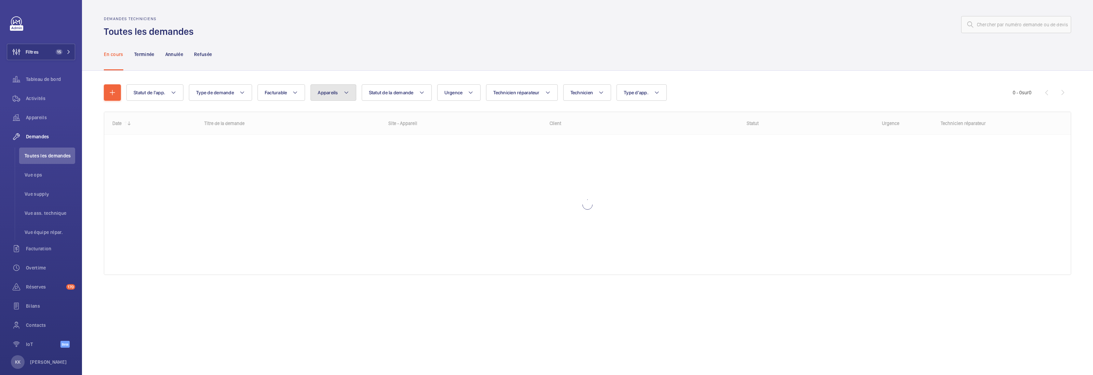
click at [326, 94] on span "Appareils" at bounding box center [328, 92] width 20 height 5
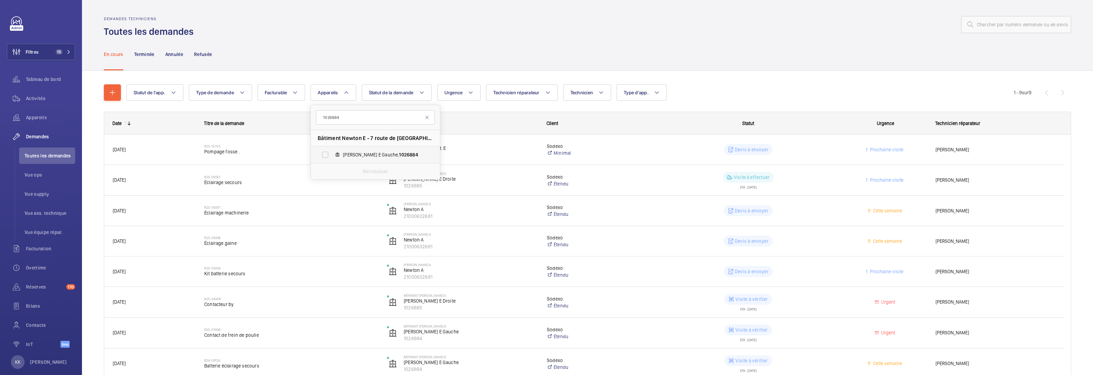
type input "1026884"
click at [338, 155] on mat-icon at bounding box center [337, 154] width 5 height 5
click at [332, 155] on input "[PERSON_NAME] E Gauche, 1026884" at bounding box center [325, 155] width 14 height 14
checkbox input "true"
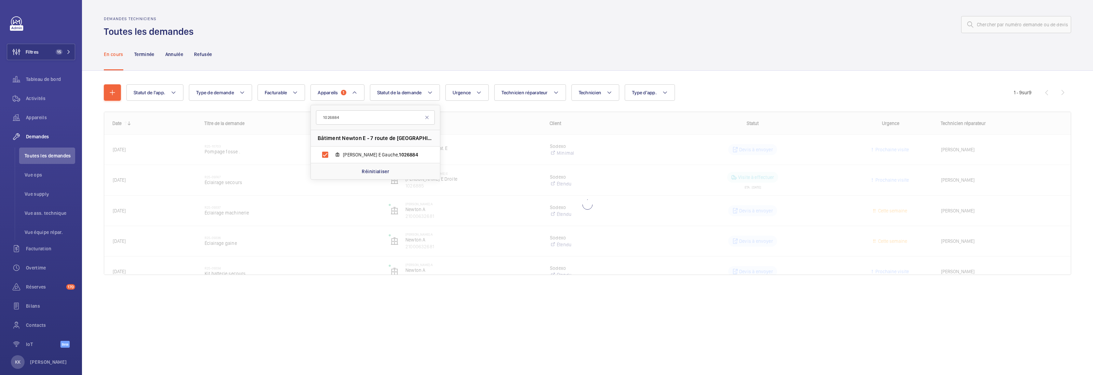
click at [319, 56] on div "En cours Terminée Annulée Refusée" at bounding box center [587, 54] width 967 height 32
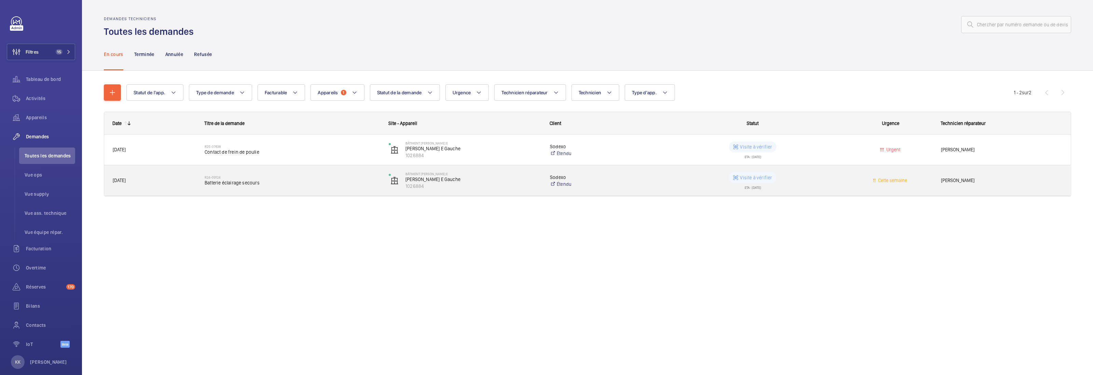
click at [243, 174] on div "R24-09124 Batterie éclairage secours" at bounding box center [292, 181] width 175 height 20
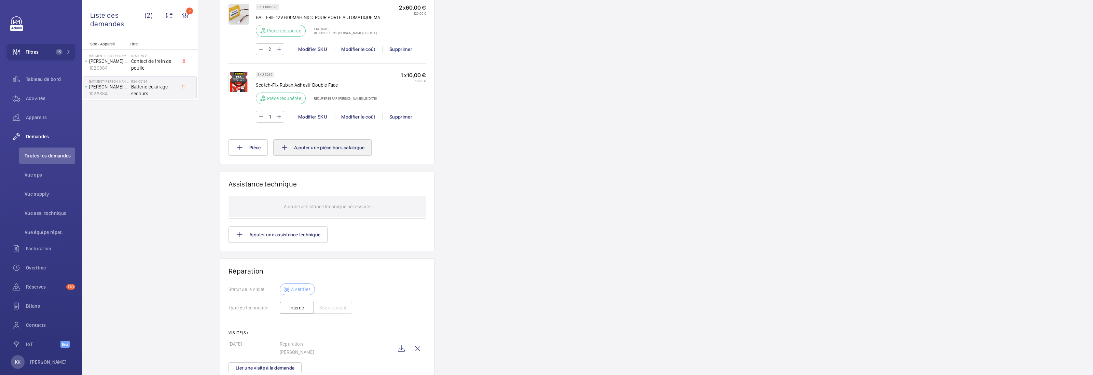
scroll to position [639, 0]
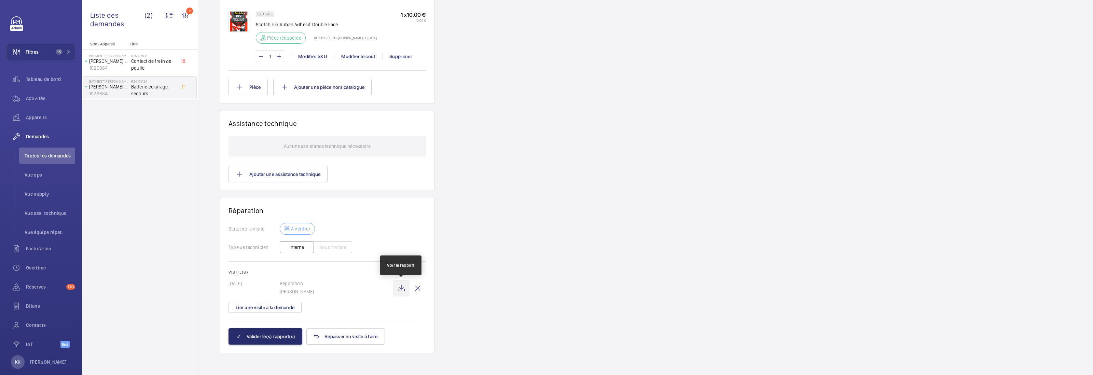
click at [399, 289] on wm-front-icon-button at bounding box center [401, 288] width 16 height 16
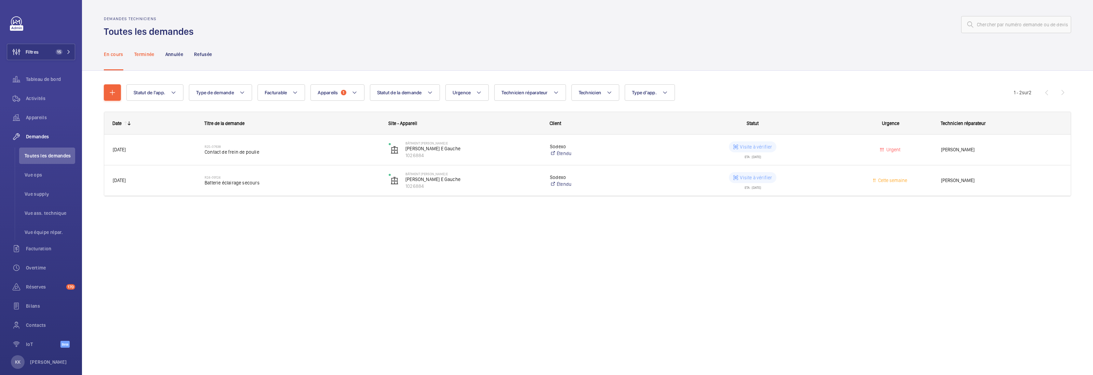
click at [153, 55] on p "Terminée" at bounding box center [144, 54] width 20 height 7
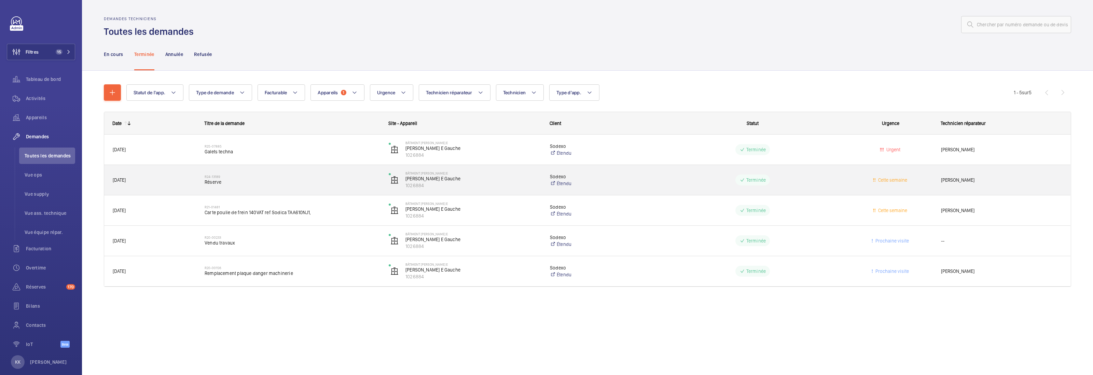
click at [266, 175] on h2 "R24-13189" at bounding box center [292, 177] width 175 height 4
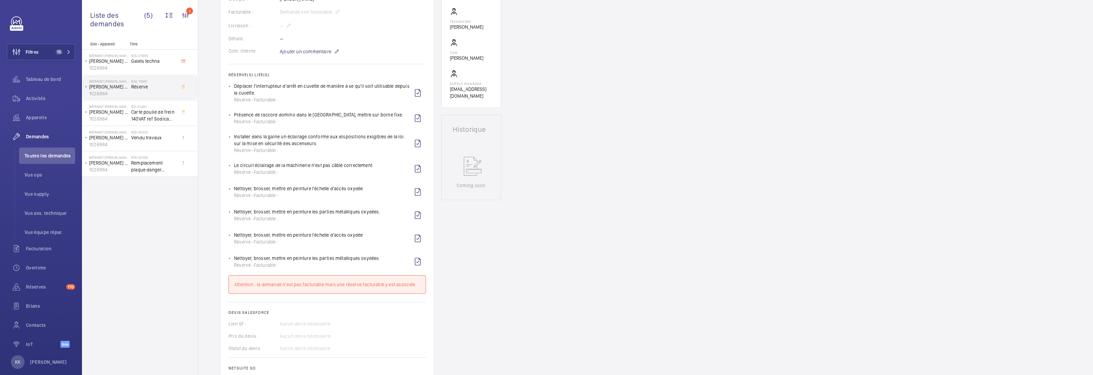
scroll to position [504, 0]
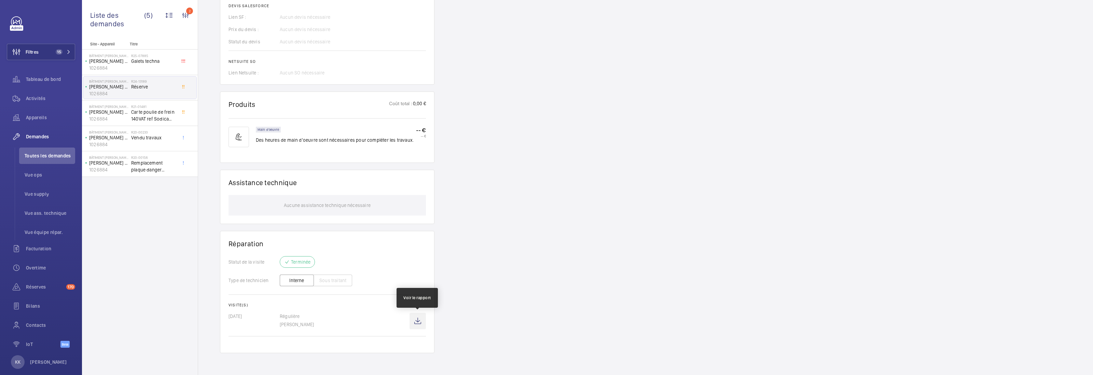
click at [415, 323] on wm-front-icon-button at bounding box center [418, 321] width 16 height 16
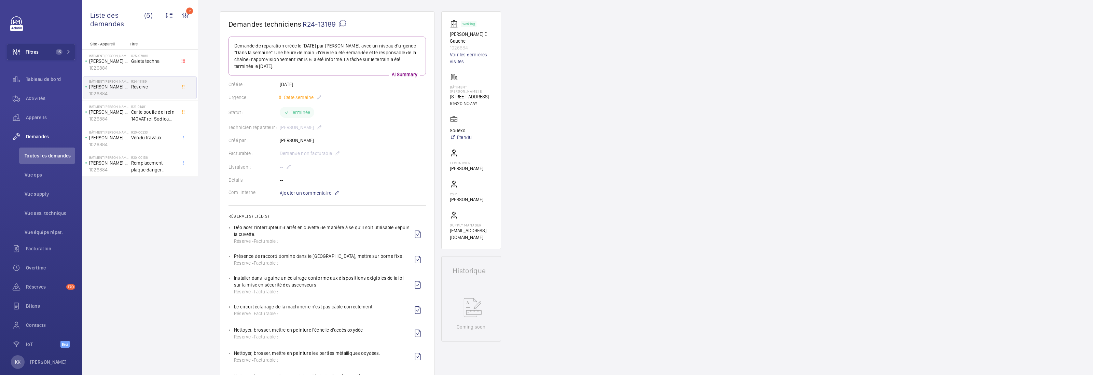
scroll to position [0, 0]
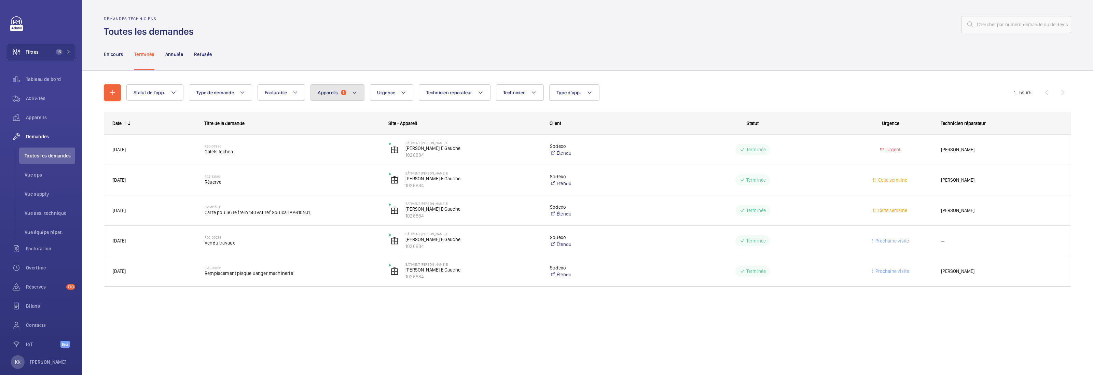
click at [346, 89] on button "Appareils 1" at bounding box center [338, 92] width 54 height 16
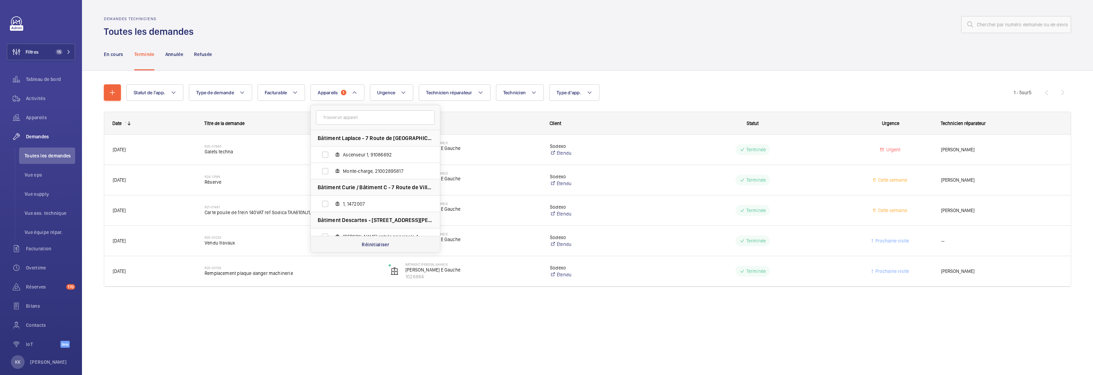
click at [363, 239] on div "Réinitialiser" at bounding box center [375, 244] width 129 height 16
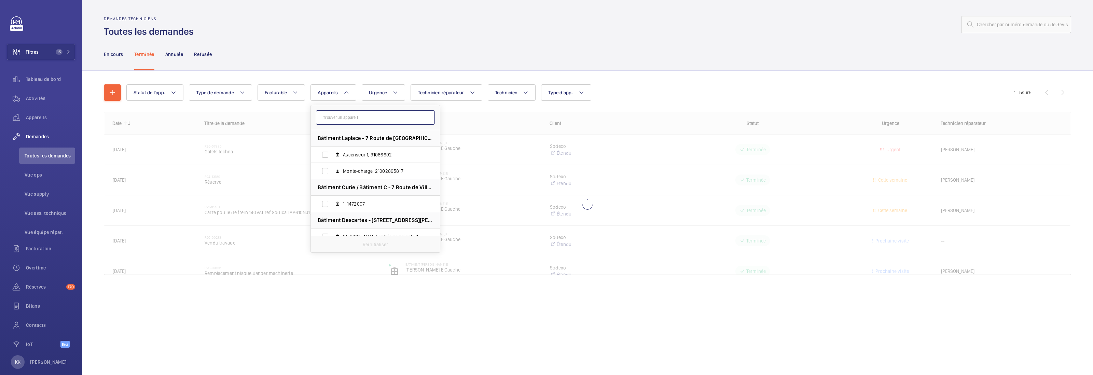
click at [331, 118] on input "text" at bounding box center [375, 117] width 119 height 14
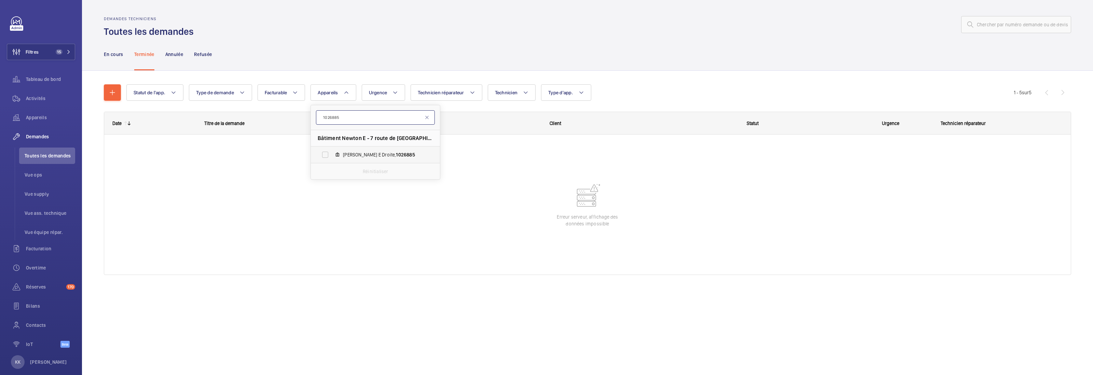
type input "1026885"
click at [417, 151] on label "[PERSON_NAME] E Droite, 1026885" at bounding box center [370, 155] width 118 height 16
click at [332, 151] on input "[PERSON_NAME] E Droite, 1026885" at bounding box center [325, 155] width 14 height 14
checkbox input "true"
click at [403, 55] on div "En cours Terminée Annulée Refusée" at bounding box center [587, 54] width 967 height 32
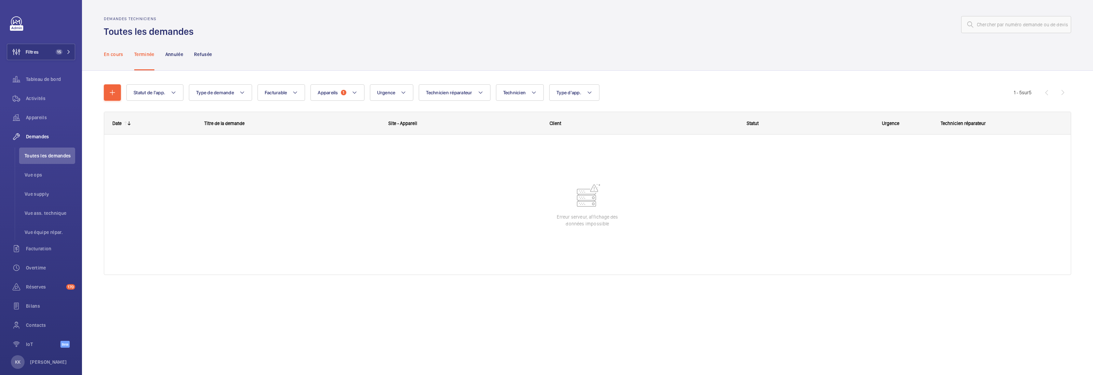
click at [115, 53] on p "En cours" at bounding box center [113, 54] width 19 height 7
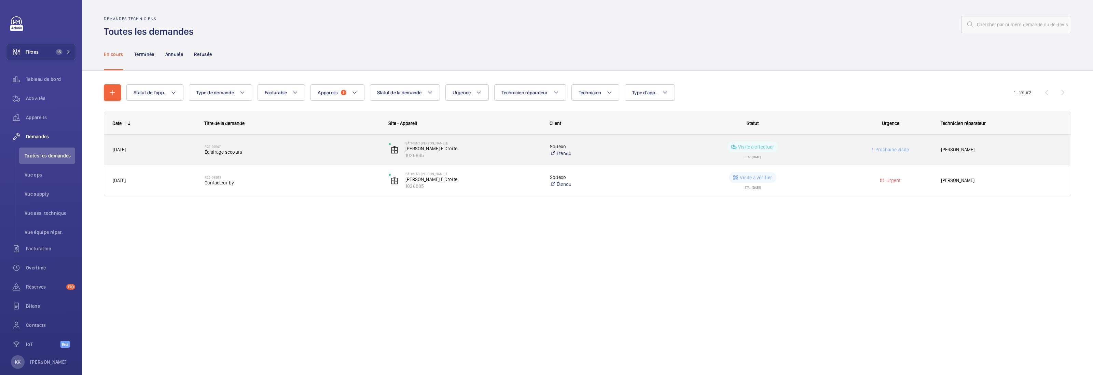
click at [246, 148] on h2 "R25-09747" at bounding box center [292, 146] width 175 height 4
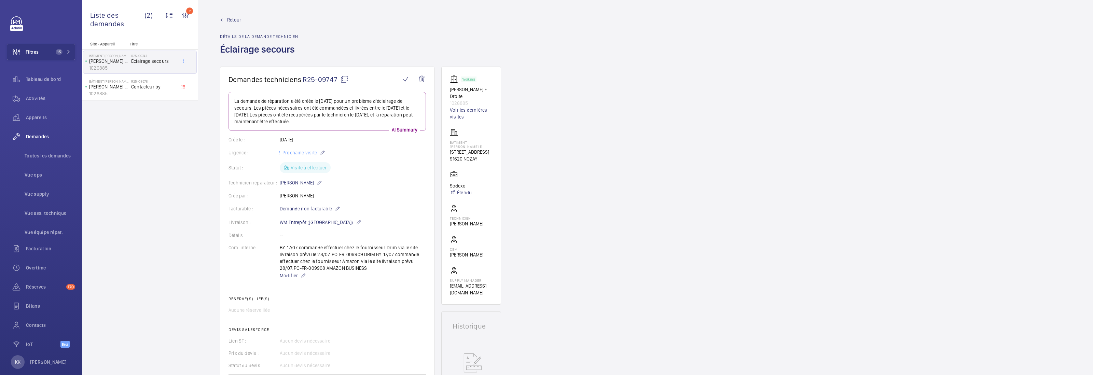
drag, startPoint x: 275, startPoint y: 127, endPoint x: 278, endPoint y: 118, distance: 9.5
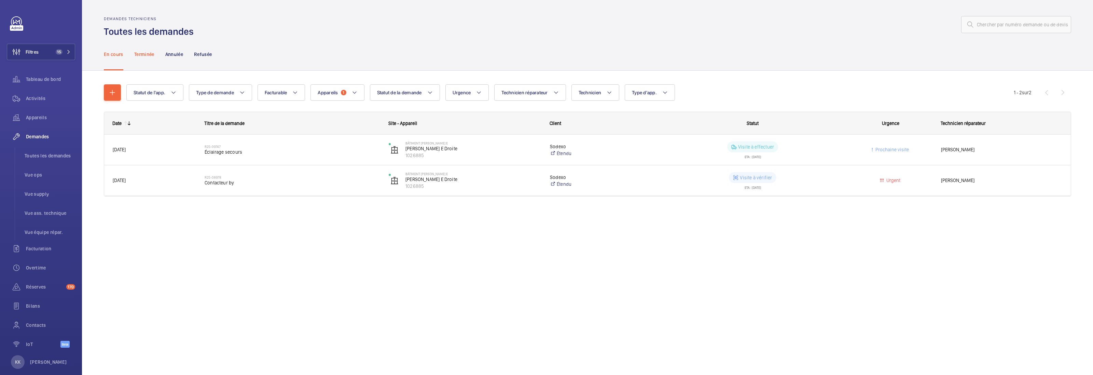
click at [138, 47] on div "Terminée" at bounding box center [144, 54] width 20 height 32
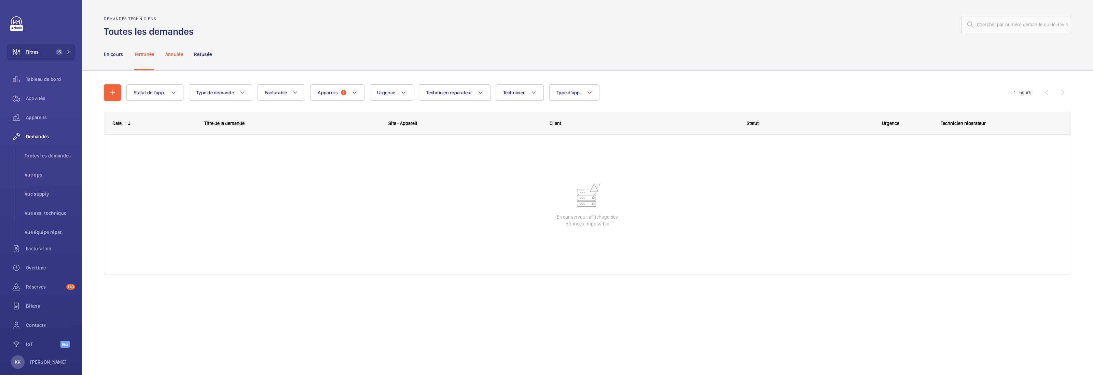
click at [182, 58] on div "Annulée" at bounding box center [174, 54] width 18 height 32
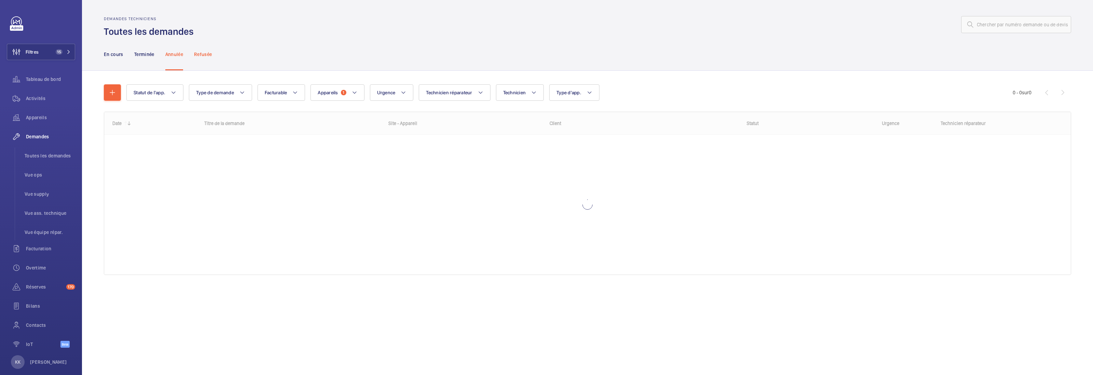
click at [199, 56] on p "Refusée" at bounding box center [203, 54] width 18 height 7
click at [109, 60] on div "En cours" at bounding box center [113, 54] width 19 height 32
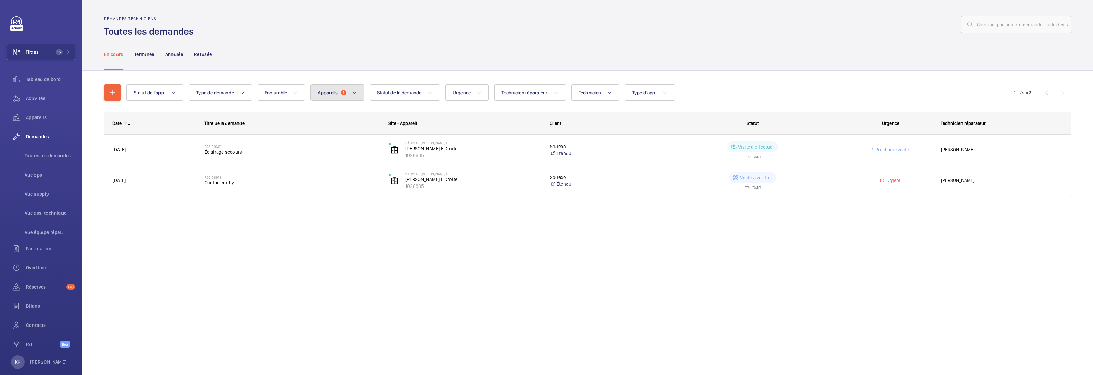
click at [331, 94] on span "Appareils" at bounding box center [328, 92] width 20 height 5
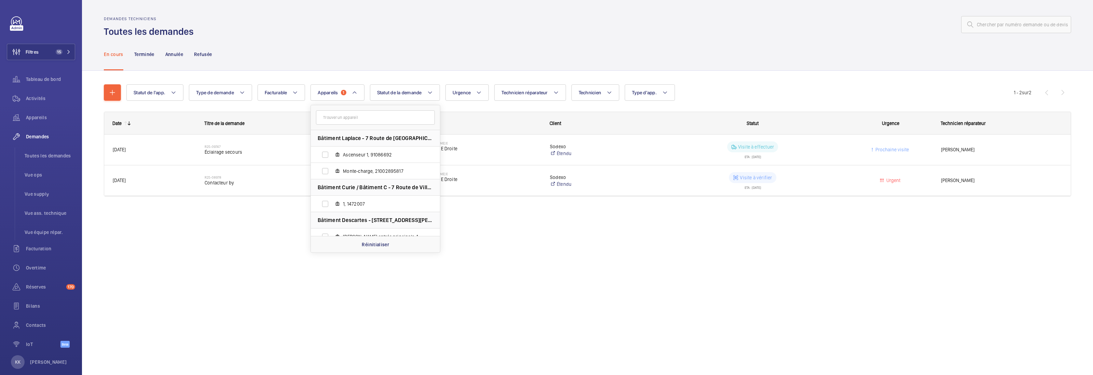
click at [337, 118] on input "text" at bounding box center [375, 117] width 119 height 14
click at [377, 242] on p "Réinitialiser" at bounding box center [375, 244] width 27 height 7
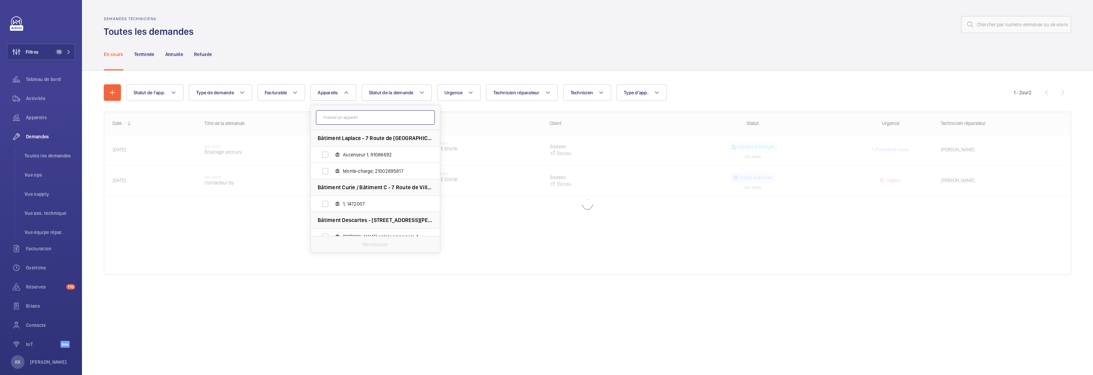
click at [353, 121] on input "text" at bounding box center [375, 117] width 119 height 14
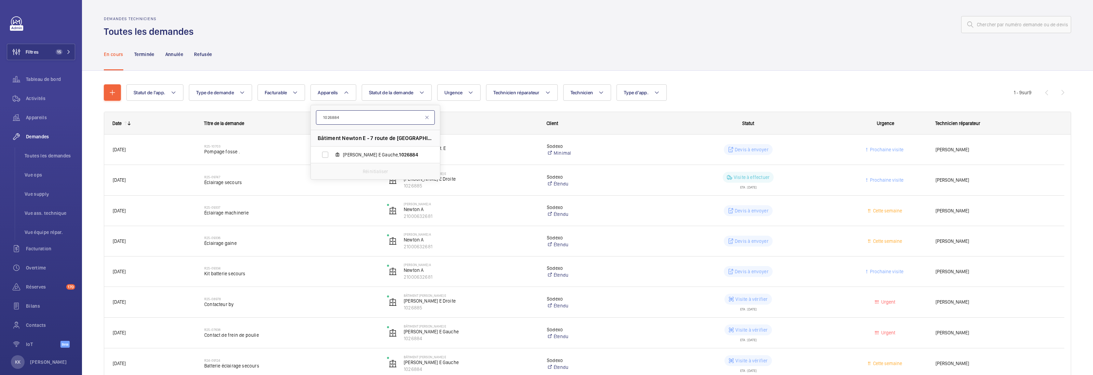
type input "1026884"
click at [360, 161] on label "[PERSON_NAME] E Gauche, 1026884" at bounding box center [370, 155] width 118 height 16
click at [332, 161] on input "[PERSON_NAME] E Gauche, 1026884" at bounding box center [325, 155] width 14 height 14
checkbox input "true"
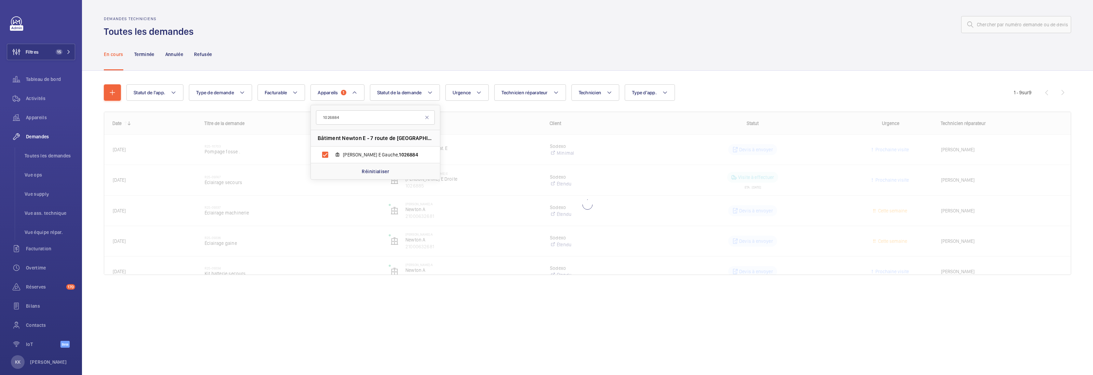
click at [298, 40] on div "En cours Terminée Annulée Refusée" at bounding box center [587, 54] width 967 height 32
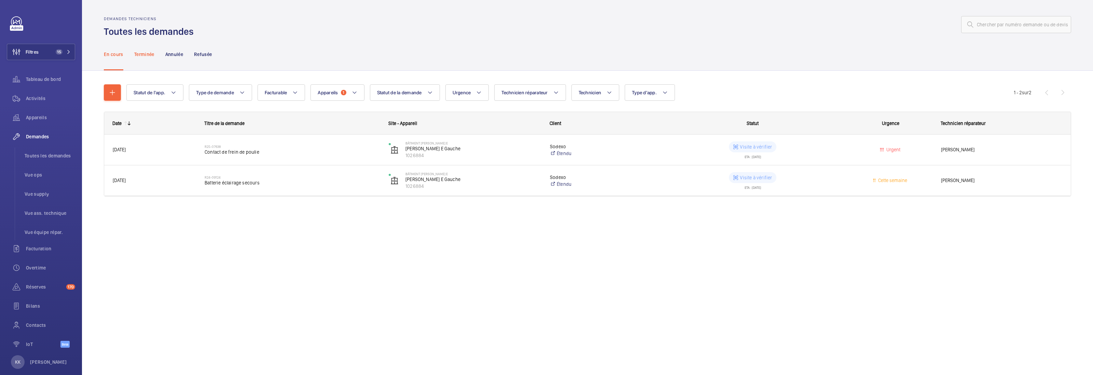
click at [137, 51] on p "Terminée" at bounding box center [144, 54] width 20 height 7
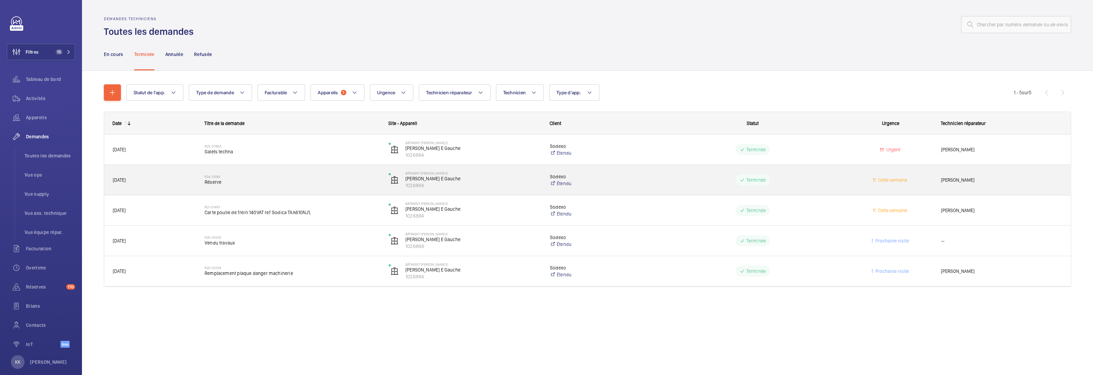
click at [225, 185] on div "R24-13189 Réserve" at bounding box center [292, 180] width 175 height 20
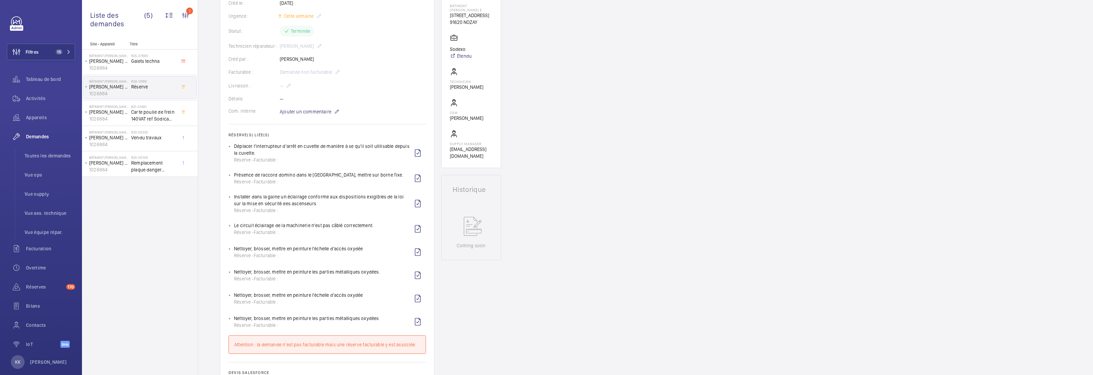
scroll to position [139, 0]
drag, startPoint x: 232, startPoint y: 247, endPoint x: 315, endPoint y: 253, distance: 83.6
click at [315, 253] on ul "Déplacer l'interrupteur d'arrêt en cuvette de manière à se qu'il soit utilisabl…" at bounding box center [327, 233] width 197 height 187
click at [306, 254] on div "Réserve - Facturable :" at bounding box center [298, 253] width 129 height 7
click at [424, 299] on wm-front-icon-button at bounding box center [418, 296] width 16 height 16
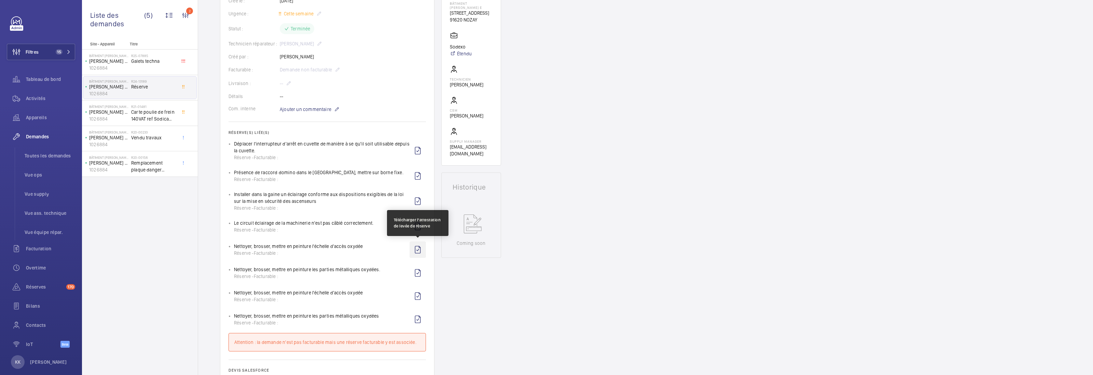
click at [415, 242] on wm-front-icon-button at bounding box center [418, 250] width 16 height 16
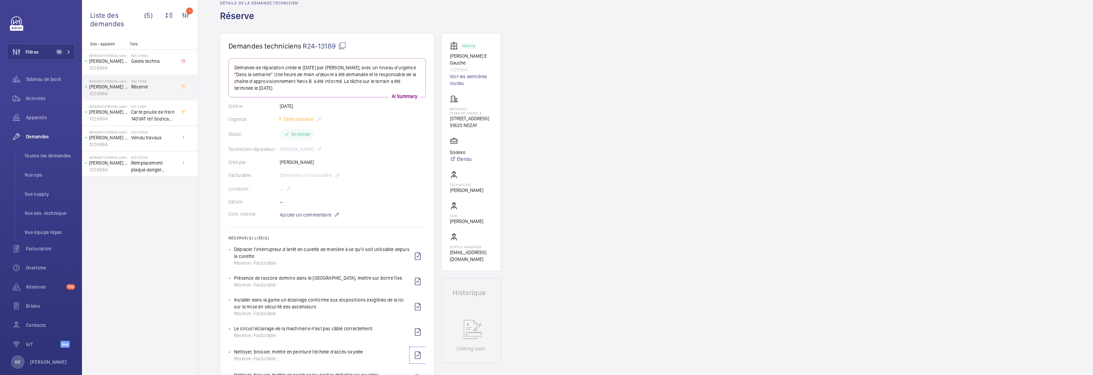
scroll to position [0, 0]
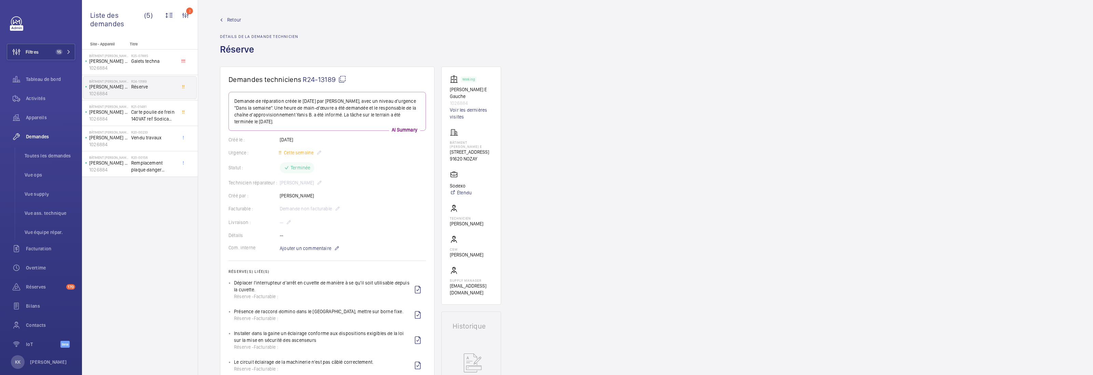
drag, startPoint x: 351, startPoint y: 39, endPoint x: 356, endPoint y: 19, distance: 19.8
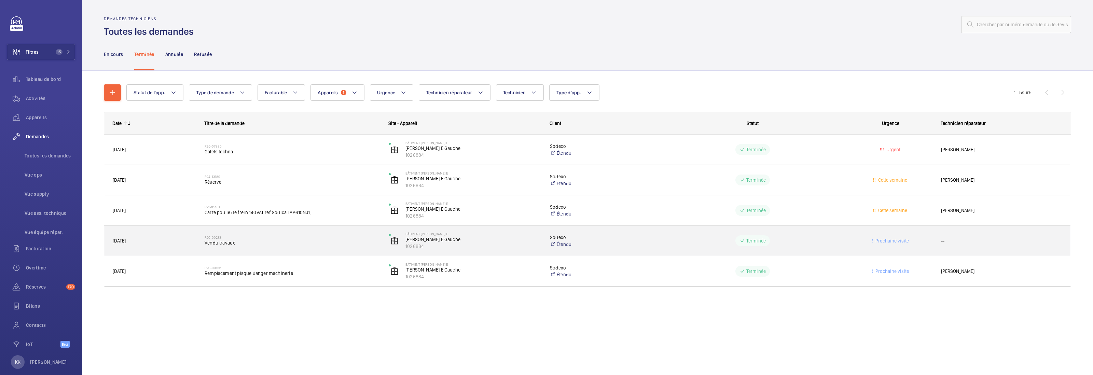
click at [297, 251] on div "R20-00233 Vendu travaux" at bounding box center [287, 240] width 183 height 31
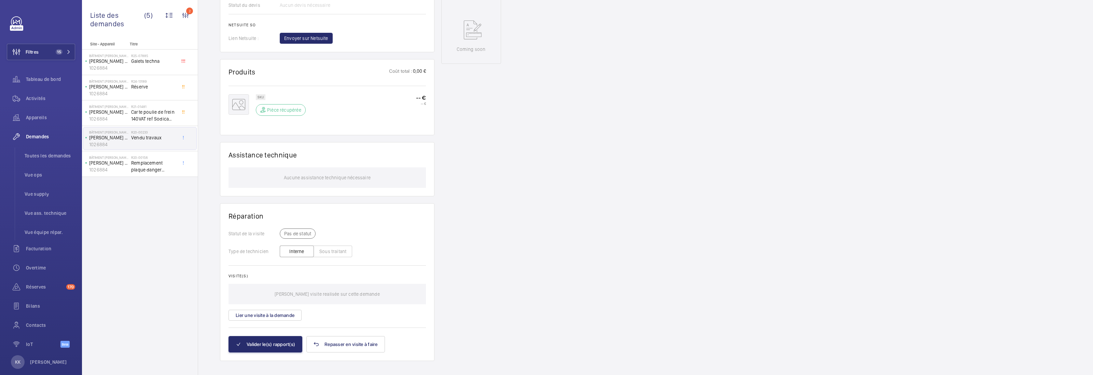
scroll to position [341, 0]
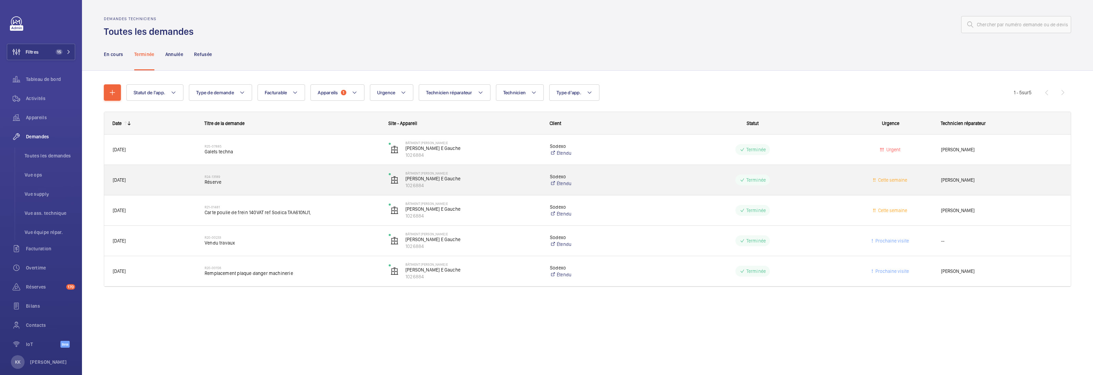
click at [190, 183] on span "[DATE]" at bounding box center [154, 180] width 83 height 8
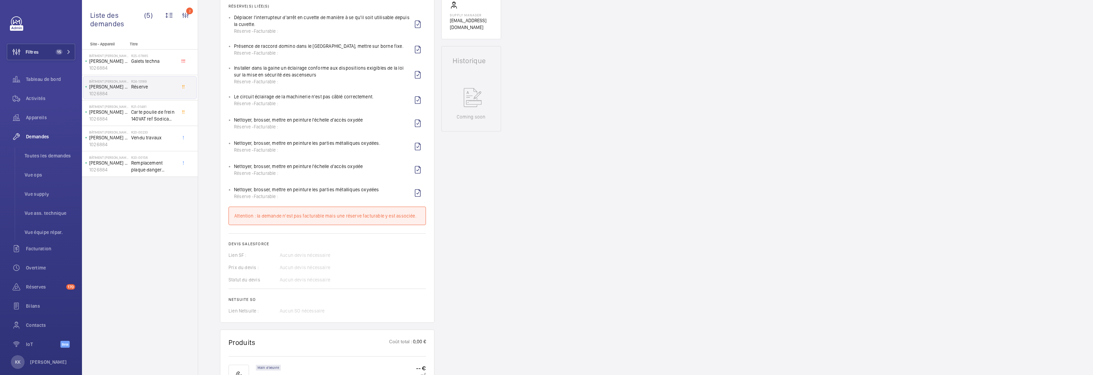
scroll to position [266, 0]
drag, startPoint x: 255, startPoint y: 216, endPoint x: 409, endPoint y: 219, distance: 154.1
click at [409, 219] on div "Attention : la demande n'est pas facturable mais une réserve facturable y est a…" at bounding box center [327, 215] width 197 height 18
drag, startPoint x: 416, startPoint y: 218, endPoint x: 204, endPoint y: 210, distance: 211.9
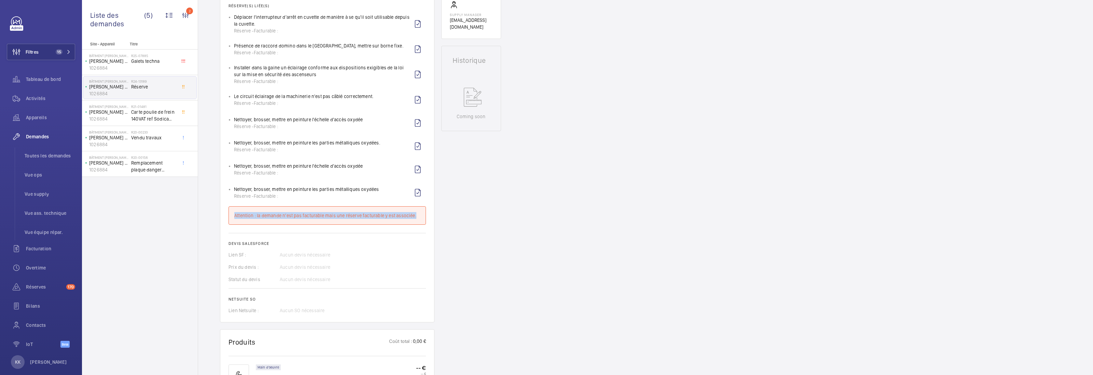
click at [204, 210] on div "Demandes techniciens R24-13189 Demande de réparation créée le [DATE] par [PERSO…" at bounding box center [645, 207] width 895 height 812
click at [208, 202] on div "Demandes techniciens R24-13189 Demande de réparation créée le [DATE] par [PERSO…" at bounding box center [645, 207] width 895 height 812
drag, startPoint x: 242, startPoint y: 219, endPoint x: 372, endPoint y: 219, distance: 129.5
click at [372, 219] on div "Attention : la demande n'est pas facturable mais une réserve facturable y est a…" at bounding box center [327, 215] width 197 height 18
click at [392, 216] on div "Attention : la demande n'est pas facturable mais une réserve facturable y est a…" at bounding box center [327, 215] width 186 height 7
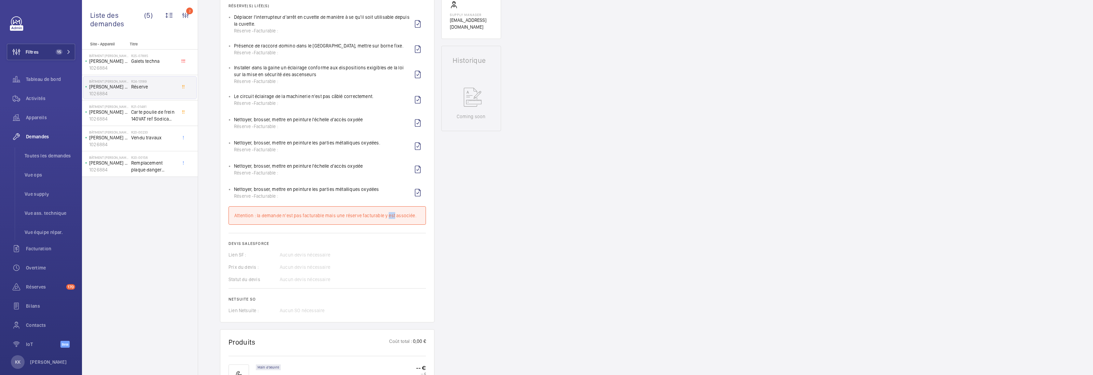
click at [392, 216] on div "Attention : la demande n'est pas facturable mais une réserve facturable y est a…" at bounding box center [327, 215] width 186 height 7
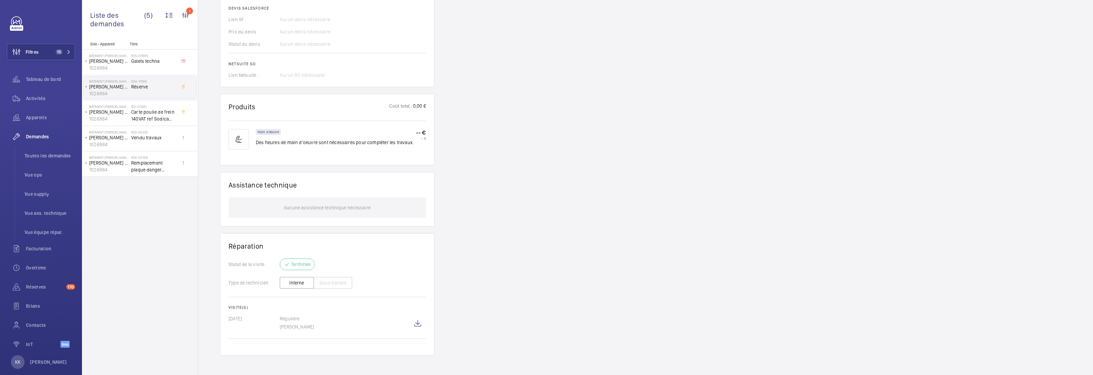
scroll to position [504, 0]
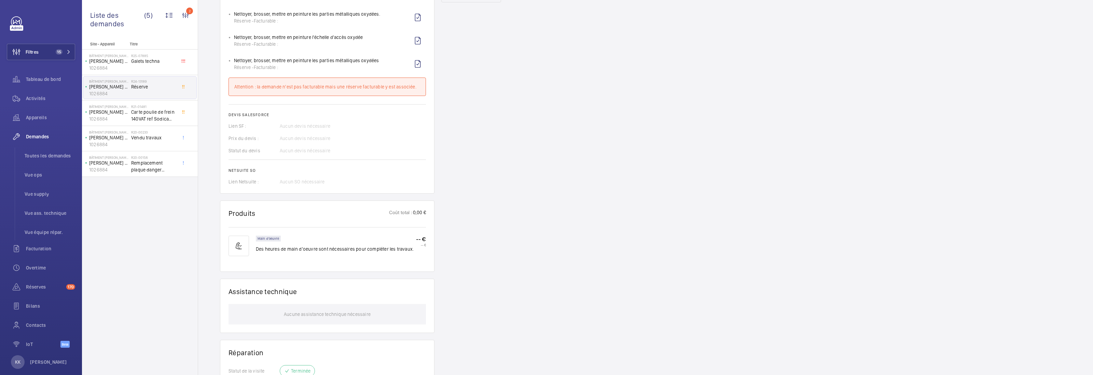
scroll to position [373, 0]
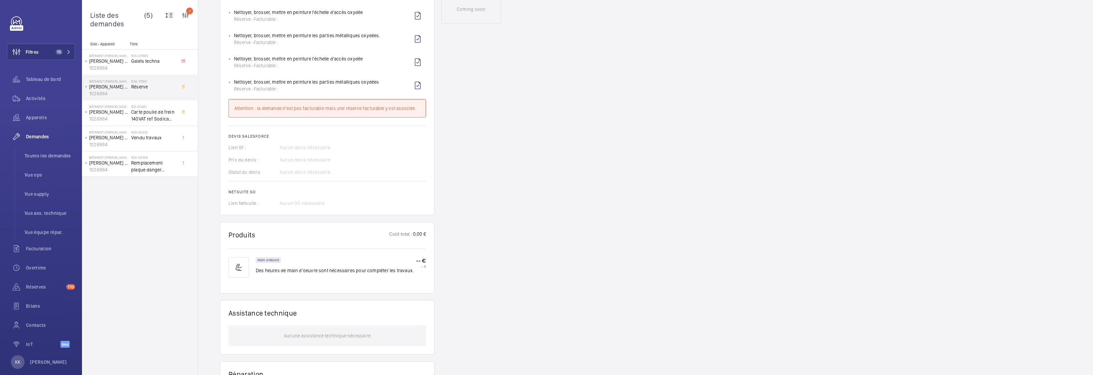
drag, startPoint x: 348, startPoint y: 105, endPoint x: 427, endPoint y: 109, distance: 79.4
drag, startPoint x: 416, startPoint y: 108, endPoint x: 265, endPoint y: 110, distance: 151.3
click at [265, 110] on div "Attention : la demande n'est pas facturable mais une réserve facturable y est a…" at bounding box center [327, 108] width 186 height 7
click at [435, 109] on div "Demandes techniciens R24-13189 Demande de réparation créée le [DATE] par [PERSO…" at bounding box center [645, 100] width 895 height 812
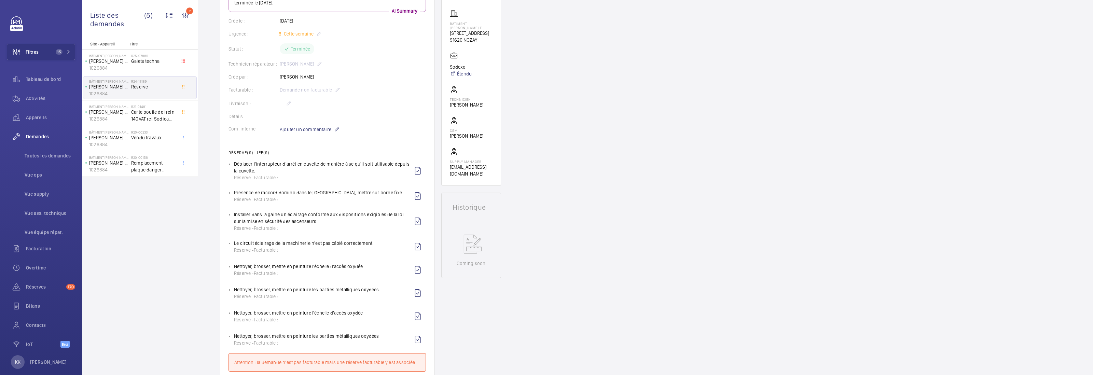
scroll to position [117, 0]
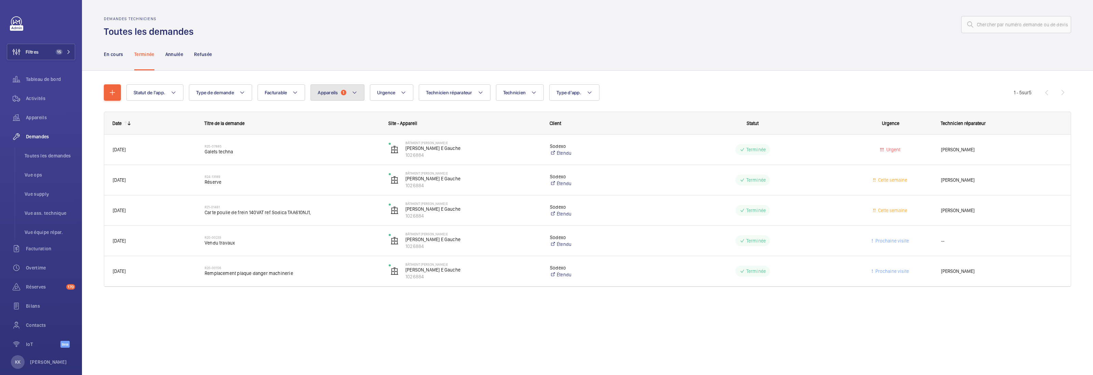
click at [342, 97] on button "Appareils 1" at bounding box center [338, 92] width 54 height 16
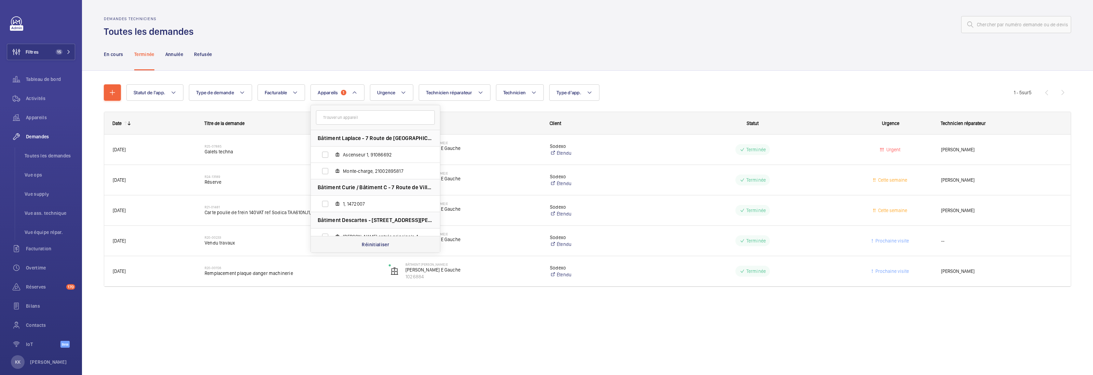
click at [364, 241] on p "Réinitialiser" at bounding box center [375, 244] width 27 height 7
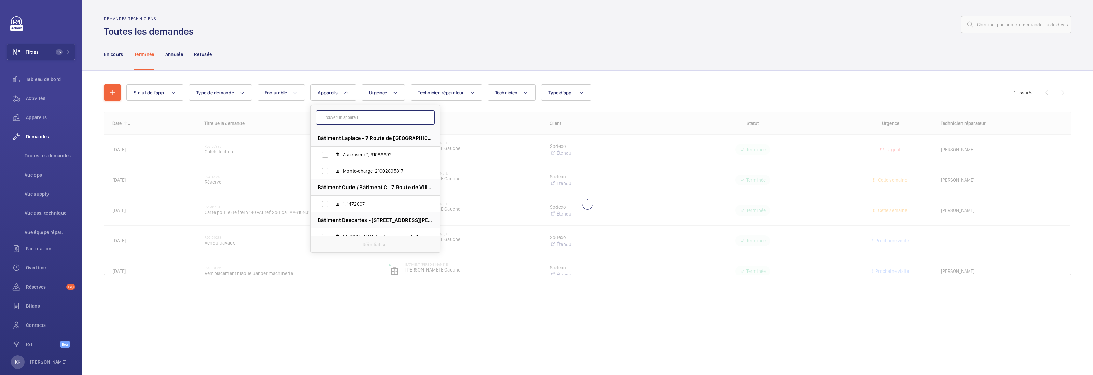
click at [351, 121] on input "text" at bounding box center [375, 117] width 119 height 14
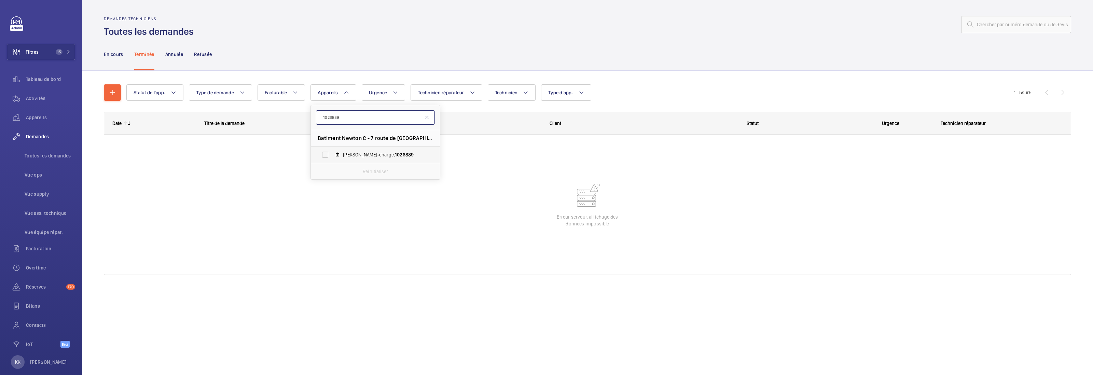
type input "1026889"
click at [351, 151] on span "[PERSON_NAME]-charge, 1026889" at bounding box center [382, 154] width 79 height 7
click at [332, 151] on input "[PERSON_NAME]-charge, 1026889" at bounding box center [325, 155] width 14 height 14
checkbox input "true"
click at [349, 72] on div "Statut de l'app. Type de demande Facturable Appareils 1 1026889 Batiment Newton…" at bounding box center [587, 189] width 1011 height 237
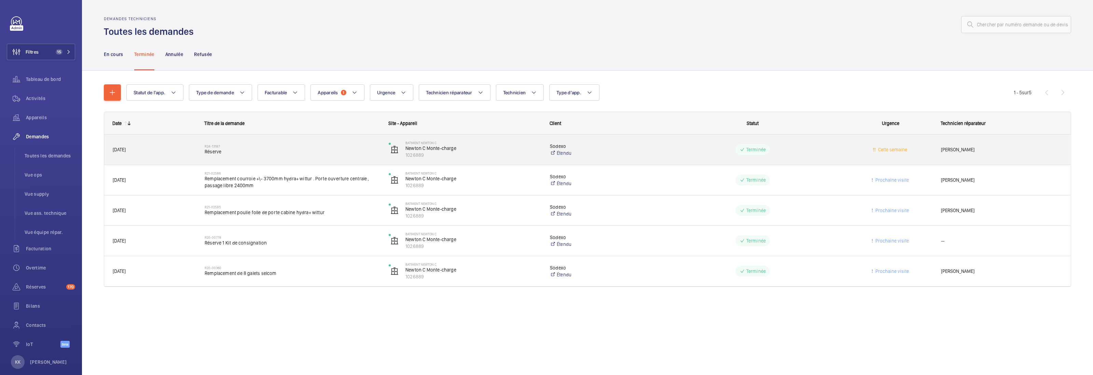
click at [246, 150] on span "Réserve" at bounding box center [292, 151] width 175 height 7
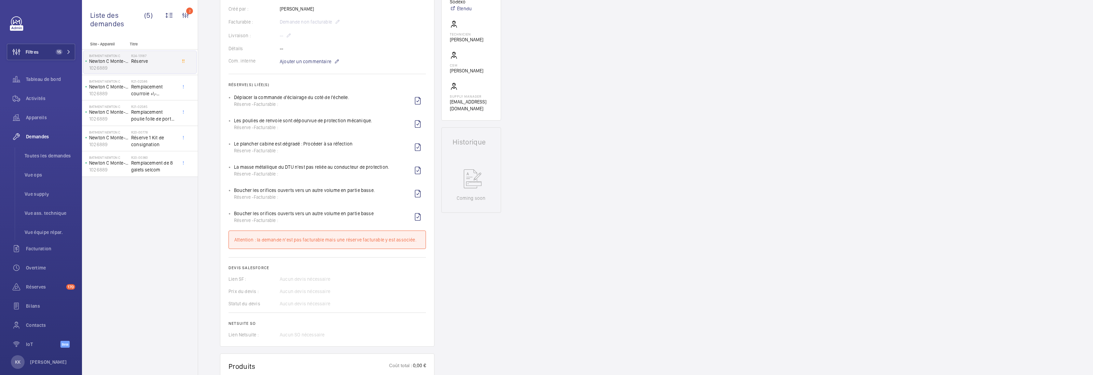
scroll to position [192, 0]
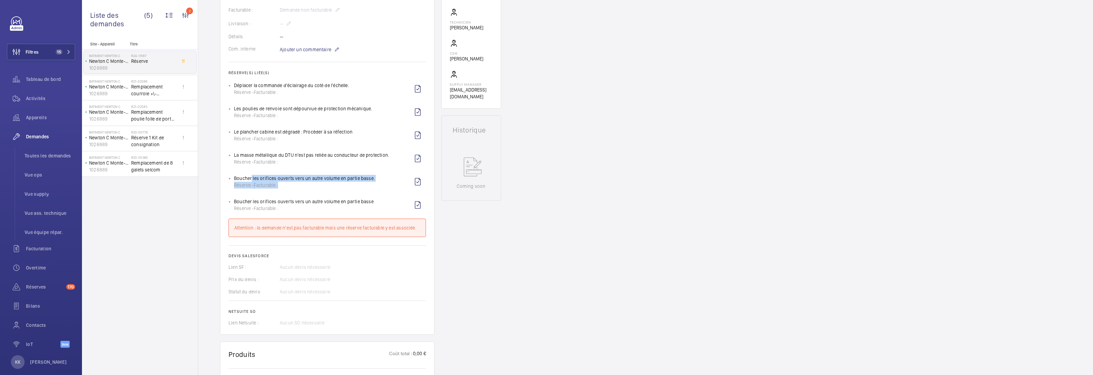
drag, startPoint x: 299, startPoint y: 191, endPoint x: 250, endPoint y: 182, distance: 49.3
click at [250, 182] on div "Boucher les orifices ouverts vers un autre volume en partie basse. Réserve - Fa…" at bounding box center [304, 182] width 141 height 14
click at [462, 238] on div "Working Newton C Monte-charge 1026889 Voir les dernières visites Batiment Newto…" at bounding box center [471, 239] width 60 height 729
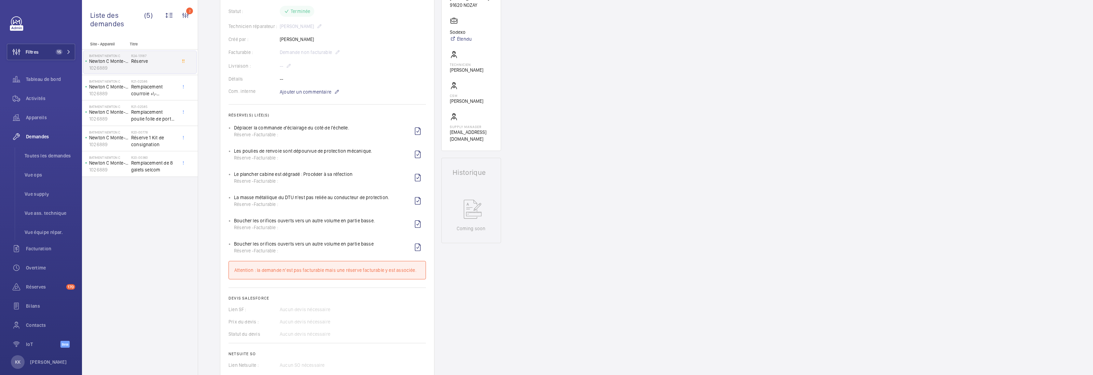
scroll to position [0, 0]
